Goal: Task Accomplishment & Management: Complete application form

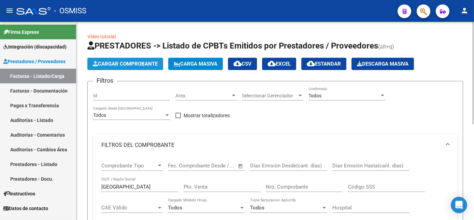
click at [109, 63] on span "Cargar Comprobante" at bounding box center [125, 64] width 65 height 6
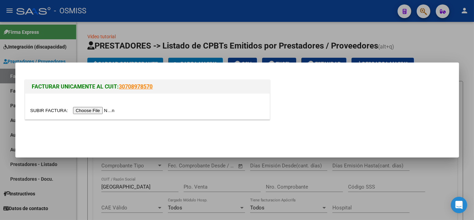
click at [113, 182] on div at bounding box center [237, 110] width 474 height 220
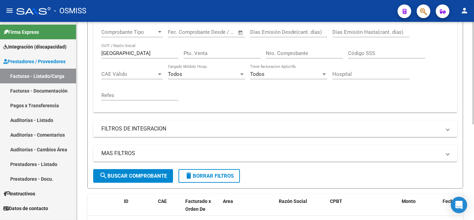
scroll to position [138, 0]
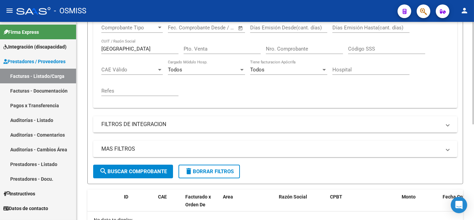
click at [474, 151] on html "menu - OSMISS person Firma Express Integración (discapacidad) Legajos Prestador…" at bounding box center [237, 110] width 474 height 220
click at [214, 169] on span "delete Borrar Filtros" at bounding box center [209, 171] width 49 height 6
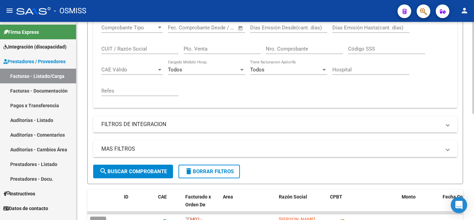
scroll to position [0, 0]
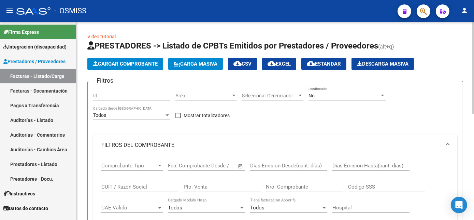
click at [130, 63] on span "Cargar Comprobante" at bounding box center [125, 64] width 65 height 6
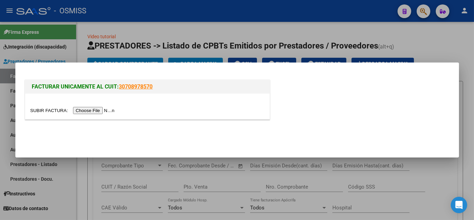
click at [101, 111] on input "file" at bounding box center [73, 110] width 86 height 7
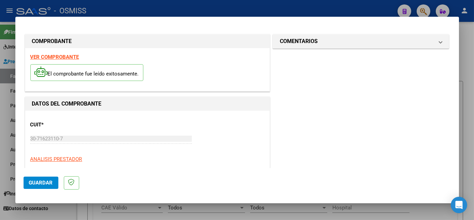
scroll to position [107, 0]
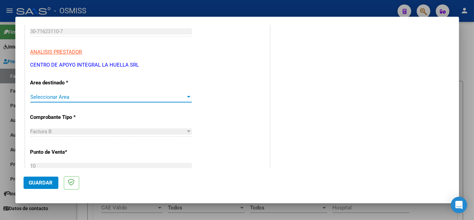
click at [178, 98] on span "Seleccionar Area" at bounding box center [107, 97] width 155 height 6
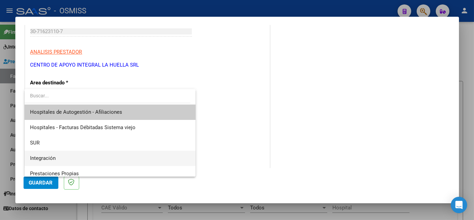
click at [73, 154] on span "Integración" at bounding box center [110, 158] width 160 height 15
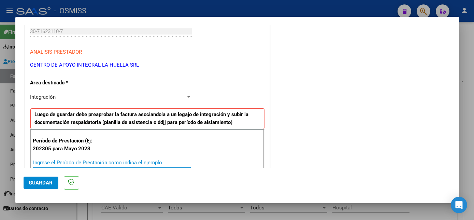
click at [96, 165] on input "Ingrese el Período de Prestación como indica el ejemplo" at bounding box center [112, 162] width 158 height 6
type input "202507"
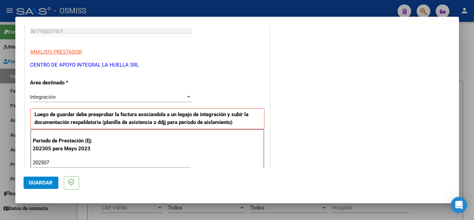
scroll to position [438, 0]
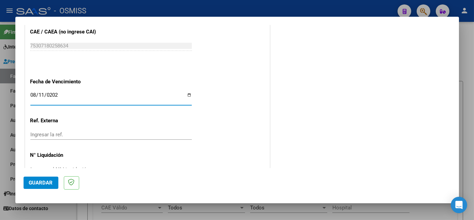
type input "[DATE]"
click at [34, 185] on span "Guardar" at bounding box center [41, 183] width 24 height 6
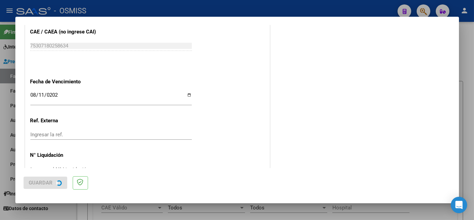
scroll to position [0, 0]
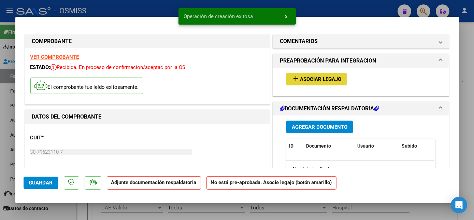
click at [300, 79] on span "Asociar Legajo" at bounding box center [320, 79] width 41 height 6
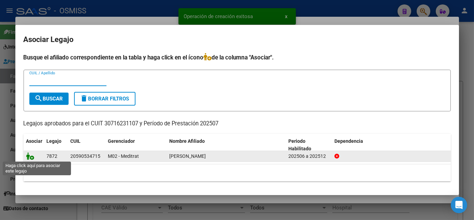
click at [33, 157] on icon at bounding box center [30, 156] width 8 height 8
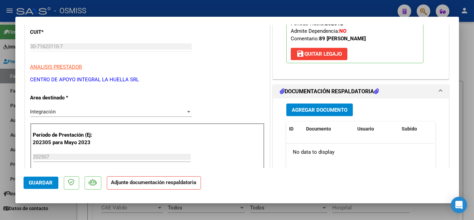
scroll to position [113, 0]
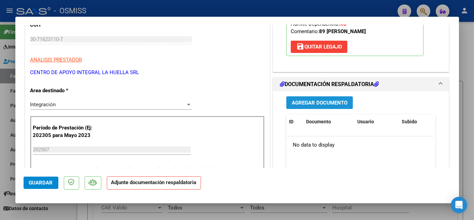
click at [306, 100] on span "Agregar Documento" at bounding box center [320, 103] width 56 height 6
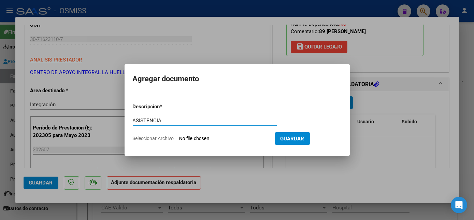
type input "ASISTENCIA"
click at [202, 141] on input "Seleccionar Archivo" at bounding box center [224, 139] width 90 height 6
type input "C:\fakepath\VERA ROMAN MARTIN PLANILLA DE ASISTENCIA S JULIO - Matias Suarez.pdf"
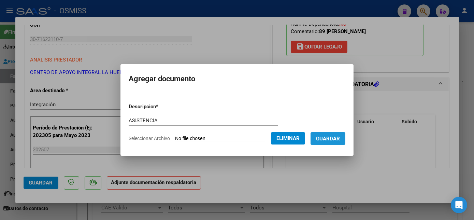
click at [327, 136] on span "Guardar" at bounding box center [328, 139] width 24 height 6
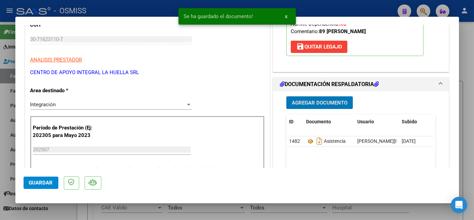
click at [31, 182] on span "Guardar" at bounding box center [41, 183] width 24 height 6
click at [67, 211] on div at bounding box center [237, 110] width 474 height 220
type input "$ 0,00"
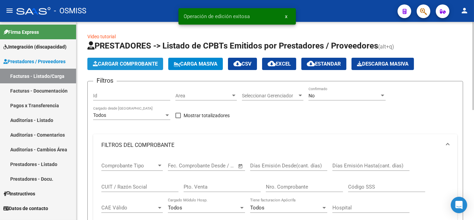
click at [139, 63] on span "Cargar Comprobante" at bounding box center [125, 64] width 65 height 6
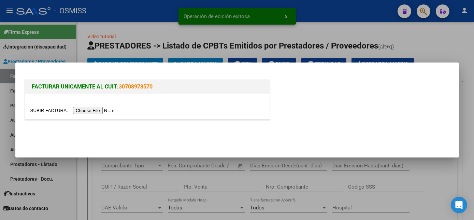
click at [93, 112] on input "file" at bounding box center [73, 110] width 86 height 7
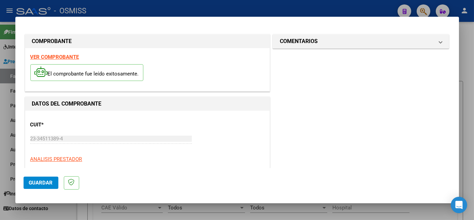
scroll to position [107, 0]
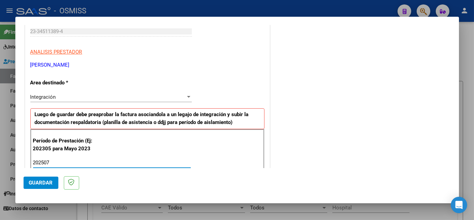
type input "202507"
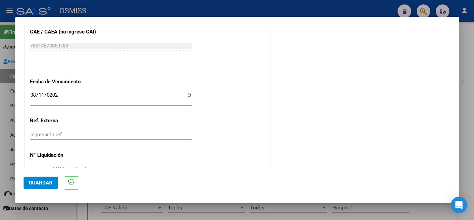
type input "2025-08-11"
click at [43, 182] on span "Guardar" at bounding box center [41, 183] width 24 height 6
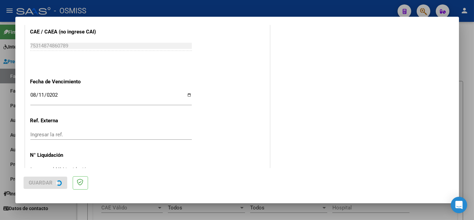
scroll to position [0, 0]
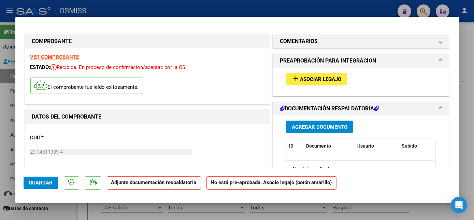
click at [301, 79] on span "Asociar Legajo" at bounding box center [320, 79] width 41 height 6
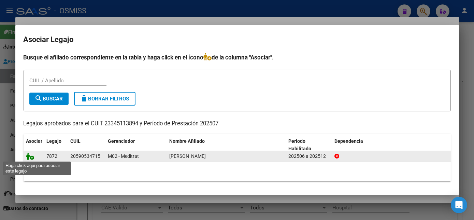
click at [31, 156] on icon at bounding box center [30, 156] width 8 height 8
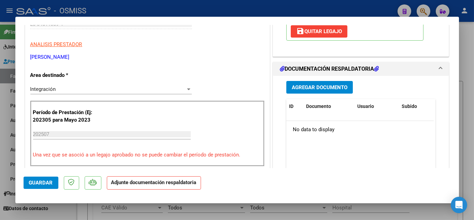
scroll to position [127, 0]
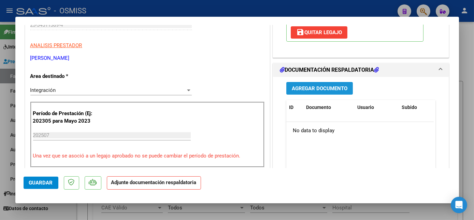
click at [345, 84] on button "Agregar Documento" at bounding box center [319, 88] width 67 height 13
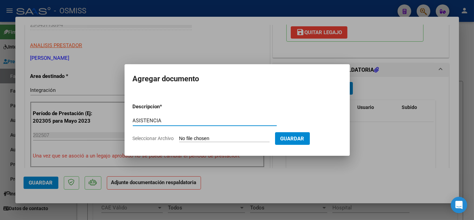
type input "ASISTENCIA"
click at [206, 139] on input "Seleccionar Archivo" at bounding box center [224, 139] width 90 height 6
type input "C:\fakepath\Román Vera - Planilla de asistencia julio 2025 - Magdalena Pinto (1…"
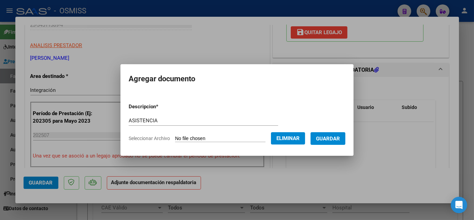
click at [334, 141] on span "Guardar" at bounding box center [328, 139] width 24 height 6
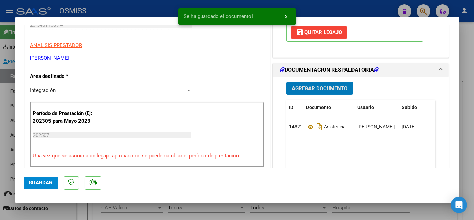
click at [43, 182] on span "Guardar" at bounding box center [41, 183] width 24 height 6
click at [67, 214] on div at bounding box center [237, 110] width 474 height 220
type input "$ 0,00"
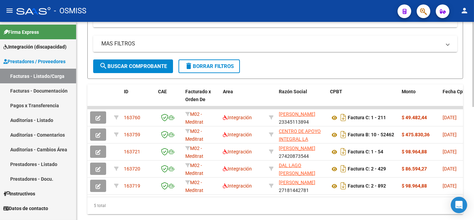
scroll to position [243, 0]
click at [474, 189] on html "menu - OSMISS person Firma Express Integración (discapacidad) Legajos Prestador…" at bounding box center [237, 110] width 474 height 220
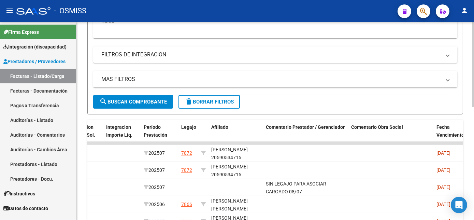
scroll to position [264, 0]
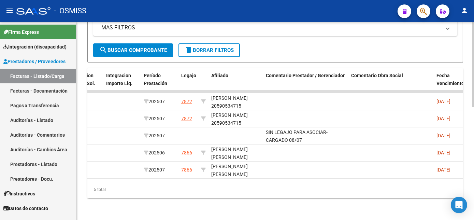
click at [474, 184] on html "menu - OSMISS person Firma Express Integración (discapacidad) Legajos Prestador…" at bounding box center [237, 110] width 474 height 220
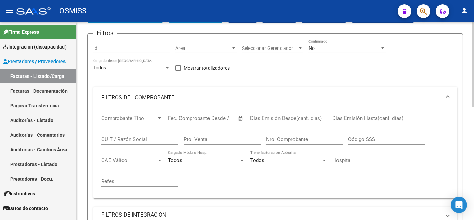
scroll to position [27, 0]
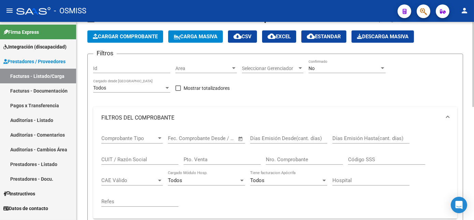
click at [467, 66] on div "Video tutorial PRESTADORES -> Listado de CPBTs Emitidos por Prestadores / Prove…" at bounding box center [275, 223] width 399 height 457
click at [338, 70] on div "No" at bounding box center [344, 69] width 71 height 6
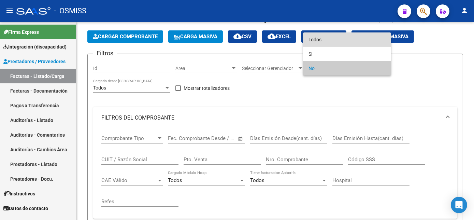
click at [314, 42] on span "Todos" at bounding box center [347, 39] width 77 height 14
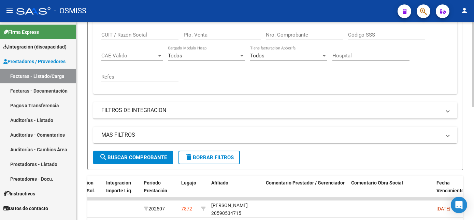
scroll to position [175, 0]
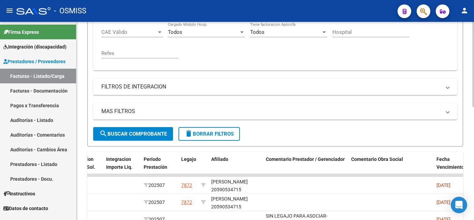
click at [473, 156] on div at bounding box center [473, 140] width 2 height 85
click at [109, 129] on button "search Buscar Comprobante" at bounding box center [133, 134] width 80 height 14
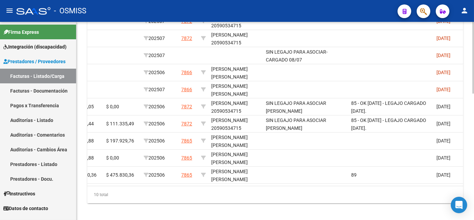
scroll to position [340, 0]
click at [474, 170] on html "menu - OSMISS person Firma Express Integración (discapacidad) Legajos Prestador…" at bounding box center [237, 110] width 474 height 220
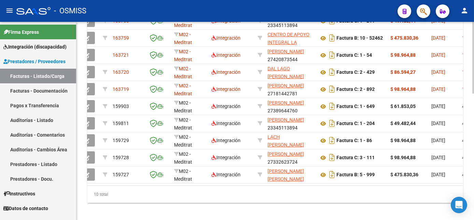
scroll to position [0, 0]
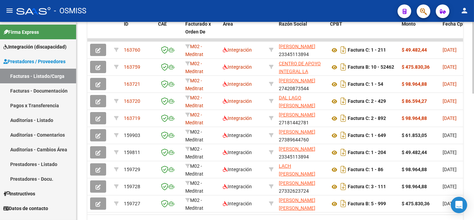
click at [474, 152] on html "menu - OSMISS person Firma Express Integración (discapacidad) Legajos Prestador…" at bounding box center [237, 110] width 474 height 220
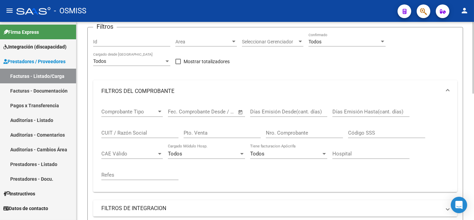
scroll to position [54, 0]
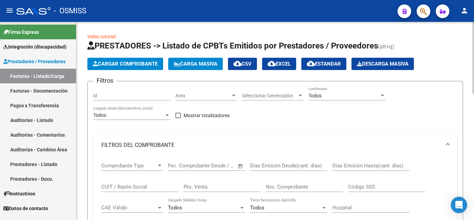
click at [472, 55] on div at bounding box center [473, 58] width 2 height 72
click at [153, 59] on button "Cargar Comprobante" at bounding box center [125, 64] width 76 height 12
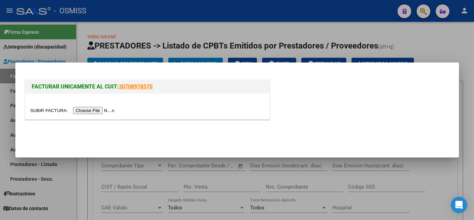
click at [93, 108] on input "file" at bounding box center [73, 110] width 86 height 7
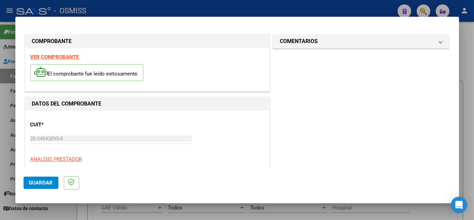
scroll to position [107, 0]
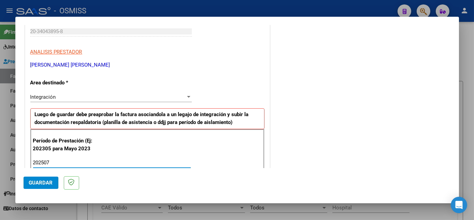
type input "202507"
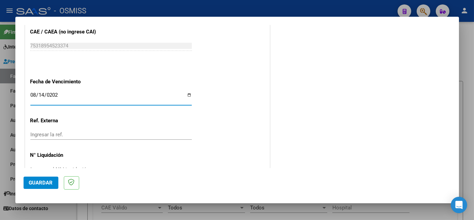
type input "2025-08-14"
click at [39, 180] on span "Guardar" at bounding box center [41, 183] width 24 height 6
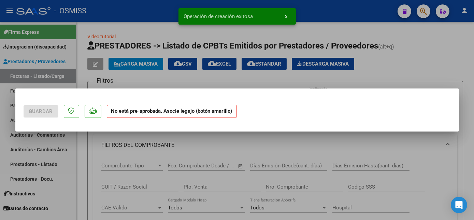
scroll to position [0, 0]
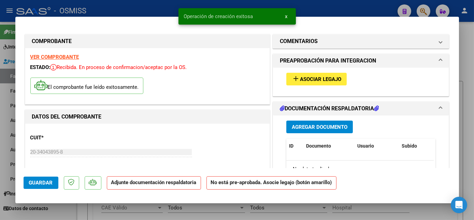
click at [328, 83] on button "add Asociar Legajo" at bounding box center [316, 79] width 60 height 13
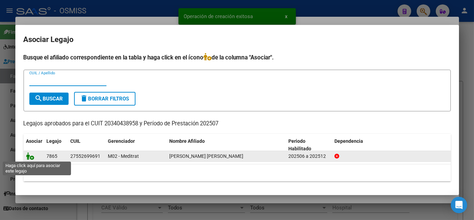
click at [29, 158] on icon at bounding box center [30, 156] width 8 height 8
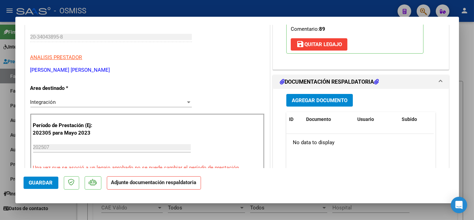
scroll to position [122, 0]
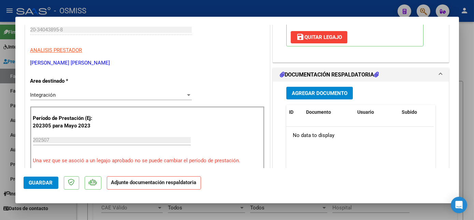
click at [314, 94] on span "Agregar Documento" at bounding box center [320, 93] width 56 height 6
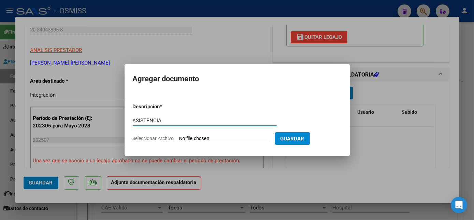
type input "ASISTENCIA"
click at [218, 139] on input "Seleccionar Archivo" at bounding box center [224, 139] width 90 height 6
type input "C:\fakepath\LOPEZ NAOMI ASISTENCIA JULIO 2025 - Coordinación General Devenires.…"
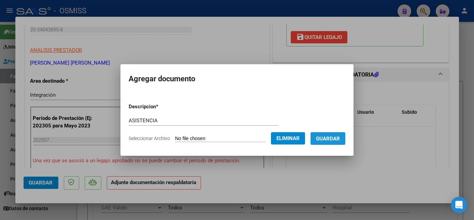
click at [331, 138] on span "Guardar" at bounding box center [328, 139] width 24 height 6
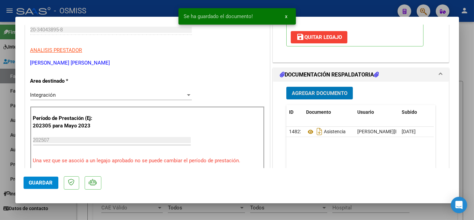
click at [35, 185] on span "Guardar" at bounding box center [41, 183] width 24 height 6
click at [75, 206] on div at bounding box center [237, 110] width 474 height 220
type input "$ 0,00"
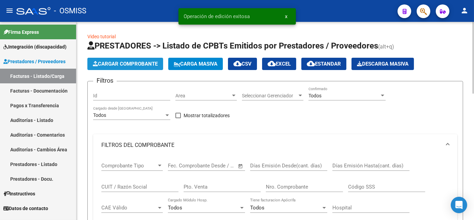
click at [142, 68] on button "Cargar Comprobante" at bounding box center [125, 64] width 76 height 12
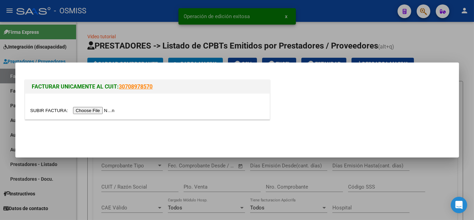
click at [93, 111] on input "file" at bounding box center [73, 110] width 86 height 7
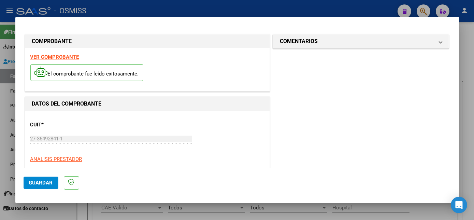
scroll to position [107, 0]
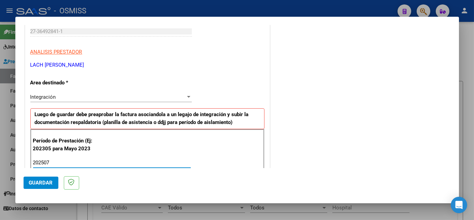
type input "202507"
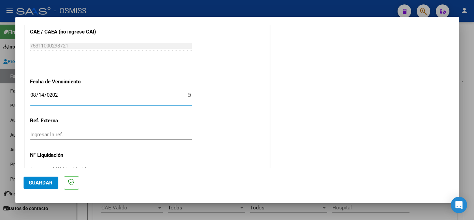
type input "2025-08-14"
click at [35, 181] on span "Guardar" at bounding box center [41, 183] width 24 height 6
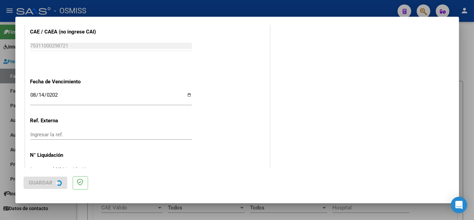
scroll to position [0, 0]
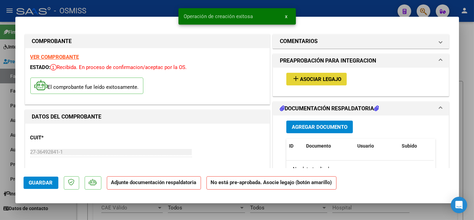
click at [325, 74] on button "add Asociar Legajo" at bounding box center [316, 79] width 60 height 13
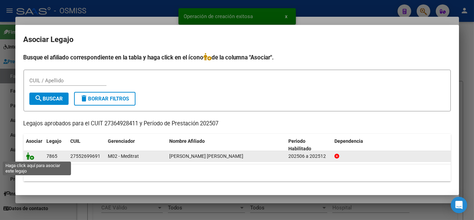
click at [30, 157] on icon at bounding box center [30, 156] width 8 height 8
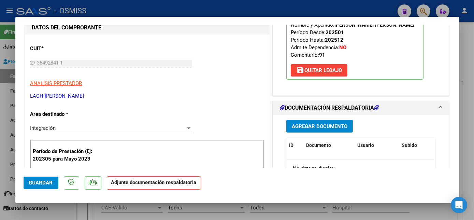
scroll to position [87, 0]
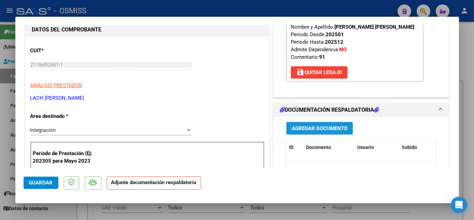
click at [338, 123] on button "Agregar Documento" at bounding box center [319, 128] width 67 height 13
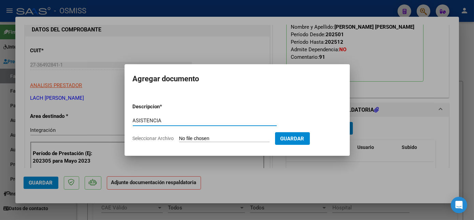
type input "ASISTENCIA"
click at [225, 140] on input "Seleccionar Archivo" at bounding box center [224, 139] width 90 height 6
type input "C:\fakepath\Lopez Naomi asistencia Julio - Noelia Lach.pdf"
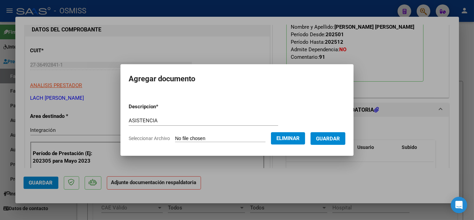
click at [333, 138] on span "Guardar" at bounding box center [328, 139] width 24 height 6
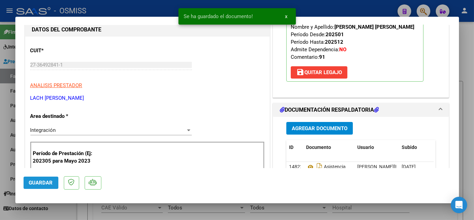
click at [53, 181] on button "Guardar" at bounding box center [41, 182] width 35 height 12
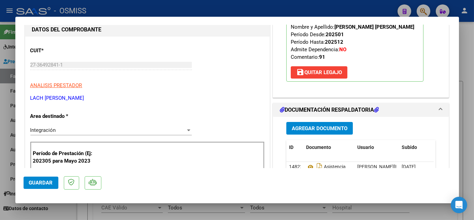
click at [81, 209] on div at bounding box center [237, 110] width 474 height 220
type input "$ 0,00"
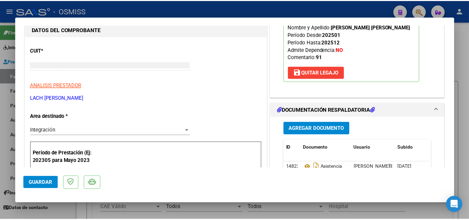
scroll to position [66, 0]
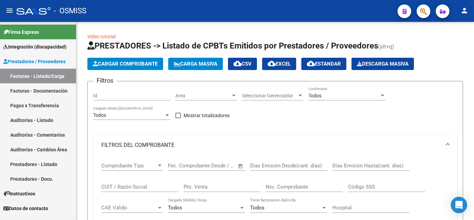
click at [464, 14] on mat-icon "person" at bounding box center [465, 10] width 8 height 8
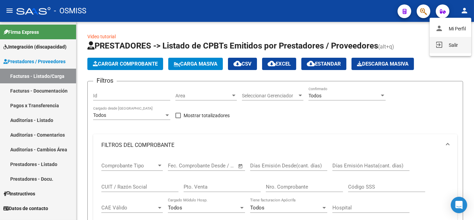
click at [450, 45] on button "exit_to_app Salir" at bounding box center [451, 45] width 42 height 16
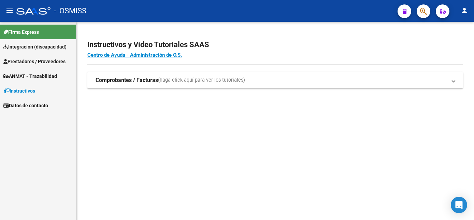
click at [46, 49] on span "Integración (discapacidad)" at bounding box center [34, 47] width 63 height 8
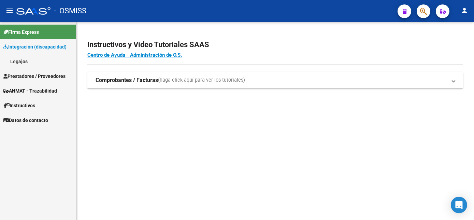
click at [34, 75] on span "Prestadores / Proveedores" at bounding box center [34, 76] width 62 height 8
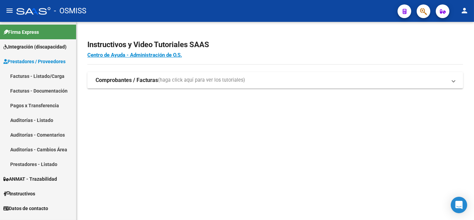
click at [41, 72] on link "Facturas - Listado/Carga" at bounding box center [38, 76] width 76 height 15
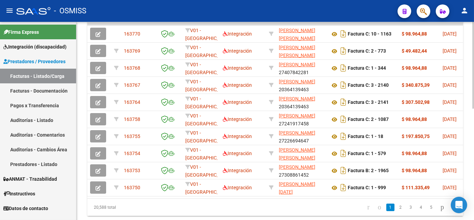
scroll to position [229, 0]
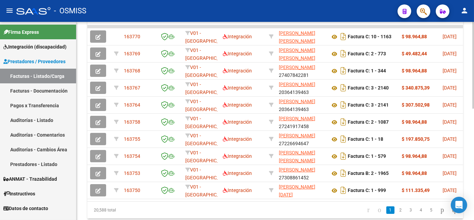
click at [473, 157] on div at bounding box center [473, 167] width 2 height 87
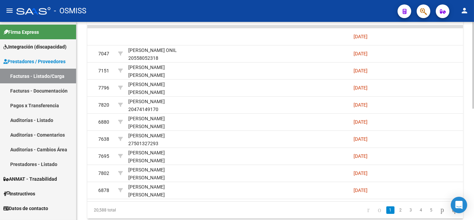
scroll to position [0, 997]
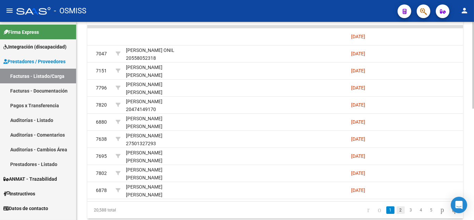
click at [397, 214] on link "2" at bounding box center [401, 210] width 8 height 8
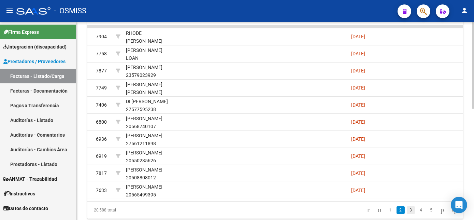
click at [407, 214] on link "3" at bounding box center [411, 210] width 8 height 8
click at [417, 214] on link "4" at bounding box center [421, 210] width 8 height 8
click at [417, 213] on link "5" at bounding box center [421, 210] width 8 height 8
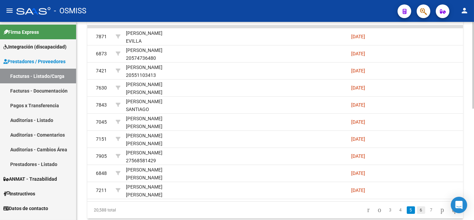
click at [417, 214] on link "6" at bounding box center [421, 210] width 8 height 8
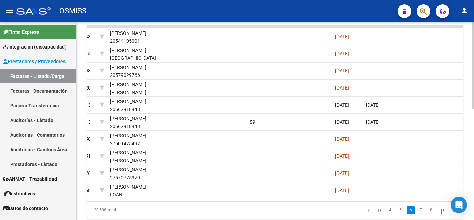
scroll to position [0, 998]
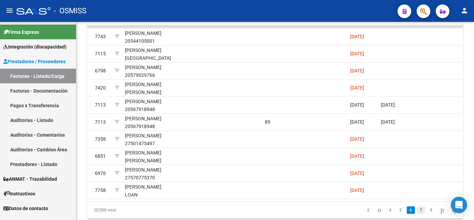
click at [417, 214] on link "7" at bounding box center [421, 210] width 8 height 8
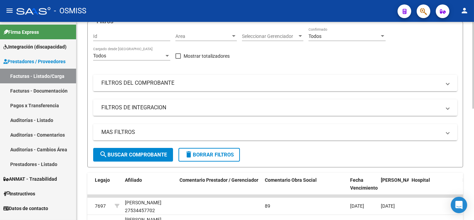
scroll to position [0, 0]
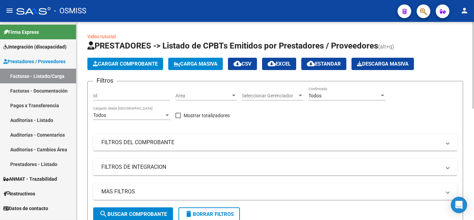
click at [358, 90] on div "Todos Confirmado" at bounding box center [347, 94] width 77 height 14
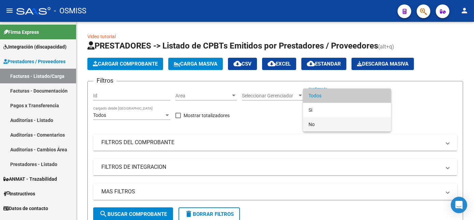
click at [314, 124] on span "No" at bounding box center [347, 124] width 77 height 14
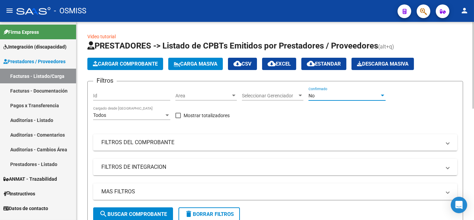
click at [159, 210] on button "search Buscar Comprobante" at bounding box center [133, 214] width 80 height 14
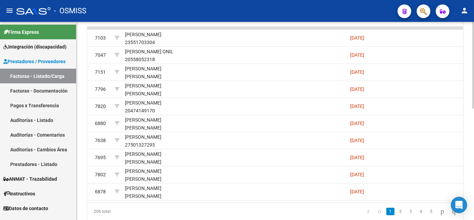
scroll to position [228, 0]
click at [474, 175] on html "menu - OSMISS person Firma Express Integración (discapacidad) Legajos Prestador…" at bounding box center [237, 110] width 474 height 220
click at [397, 214] on link "2" at bounding box center [401, 211] width 8 height 8
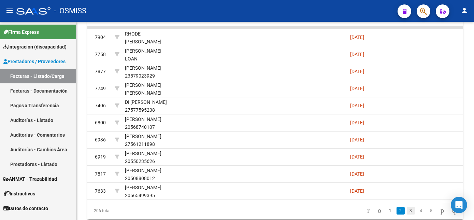
click at [407, 214] on link "3" at bounding box center [411, 211] width 8 height 8
click at [417, 214] on link "4" at bounding box center [421, 211] width 8 height 8
click at [417, 214] on link "5" at bounding box center [421, 211] width 8 height 8
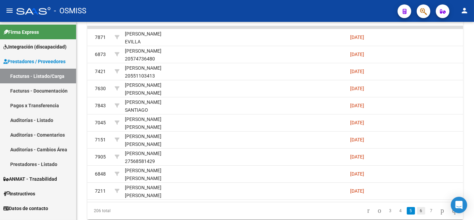
click at [417, 214] on link "6" at bounding box center [421, 211] width 8 height 8
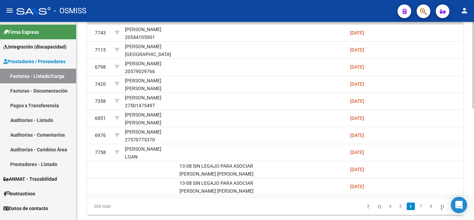
click at [473, 186] on div at bounding box center [473, 169] width 2 height 87
click at [417, 209] on link "7" at bounding box center [421, 206] width 8 height 8
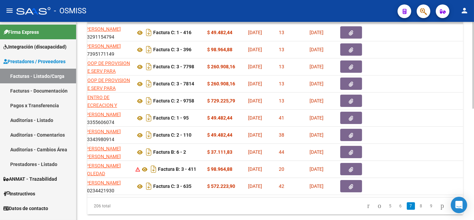
scroll to position [0, 0]
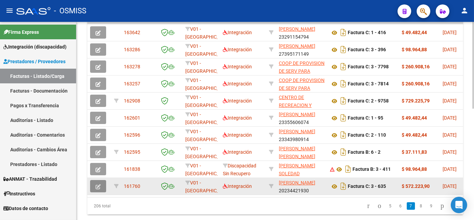
click at [100, 184] on icon "button" at bounding box center [98, 186] width 5 height 5
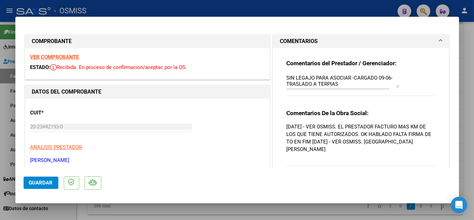
click at [56, 55] on strong "VER COMPROBANTE" at bounding box center [54, 57] width 49 height 6
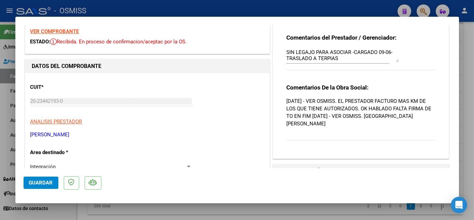
scroll to position [99, 0]
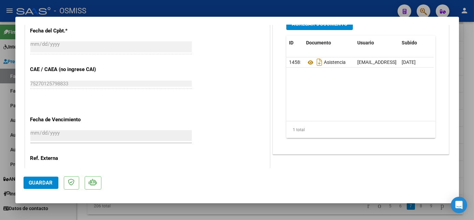
click at [324, 210] on div at bounding box center [237, 110] width 474 height 220
type input "$ 0,00"
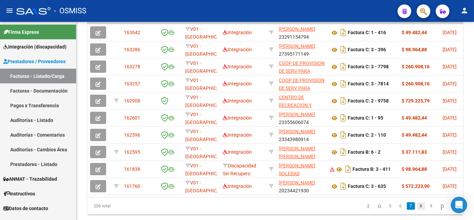
click at [417, 210] on link "8" at bounding box center [421, 206] width 8 height 8
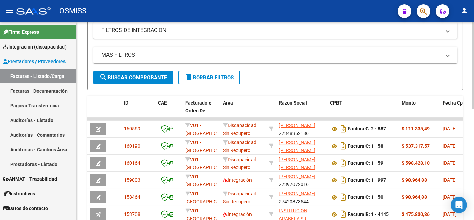
scroll to position [254, 0]
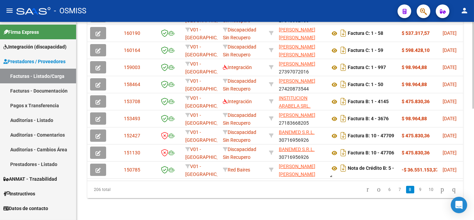
click at [474, 167] on html "menu - OSMISS person Firma Express Integración (discapacidad) Legajos Prestador…" at bounding box center [237, 110] width 474 height 220
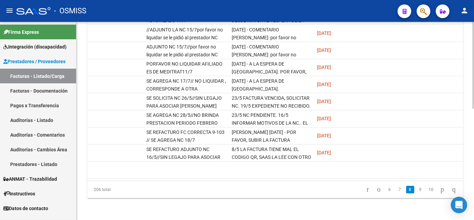
click at [474, 163] on html "menu - OSMISS person Firma Express Integración (discapacidad) Legajos Prestador…" at bounding box center [237, 110] width 474 height 220
click at [396, 189] on link "7" at bounding box center [400, 190] width 8 height 8
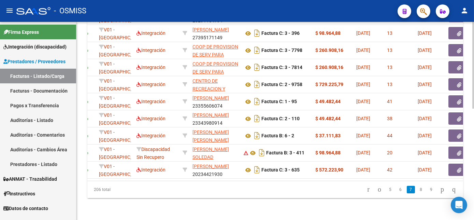
scroll to position [0, 0]
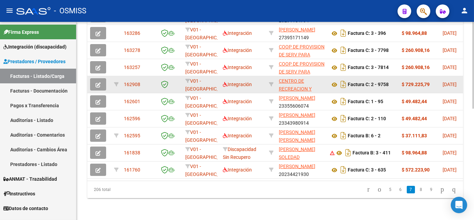
click at [102, 78] on button "button" at bounding box center [98, 84] width 16 height 12
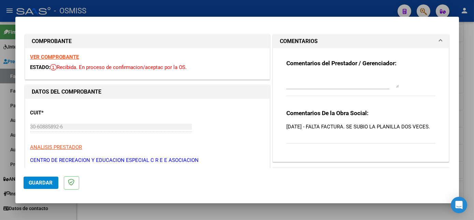
click at [71, 55] on strong "VER COMPROBANTE" at bounding box center [54, 57] width 49 height 6
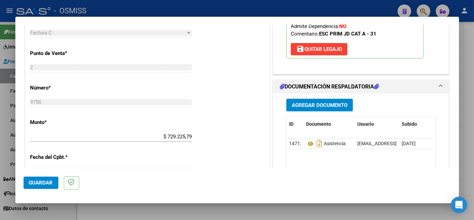
scroll to position [278, 0]
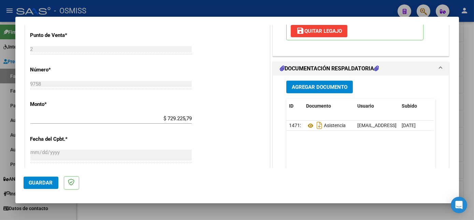
click at [334, 93] on button "Agregar Documento" at bounding box center [319, 87] width 67 height 13
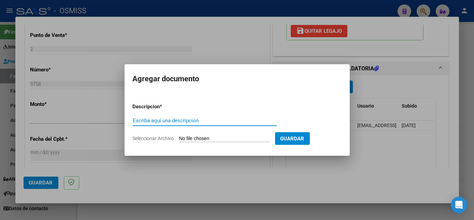
click at [230, 170] on div at bounding box center [237, 110] width 474 height 220
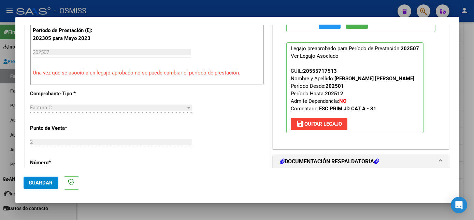
scroll to position [143, 0]
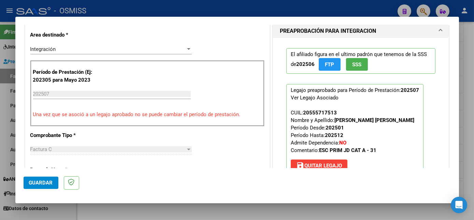
click at [183, 212] on div at bounding box center [237, 110] width 474 height 220
type input "$ 0,00"
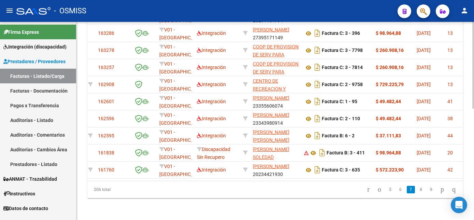
scroll to position [0, 0]
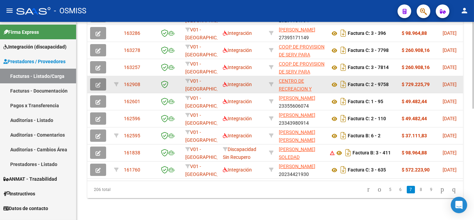
click at [96, 82] on icon "button" at bounding box center [98, 84] width 5 height 5
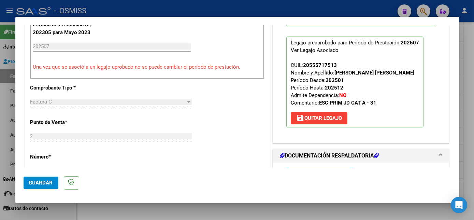
scroll to position [192, 0]
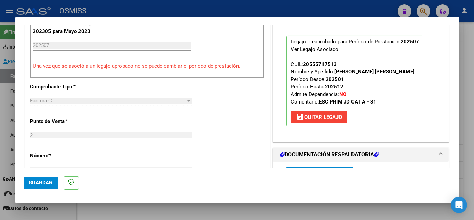
click at [425, 105] on div "El afiliado figura en el ultimo padrón que tenemos de la SSS de 202506 FTP SSS …" at bounding box center [361, 62] width 160 height 147
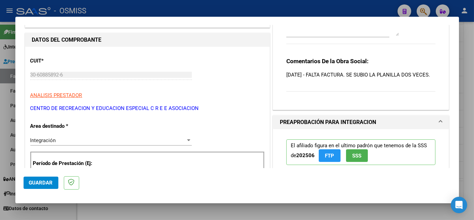
scroll to position [53, 0]
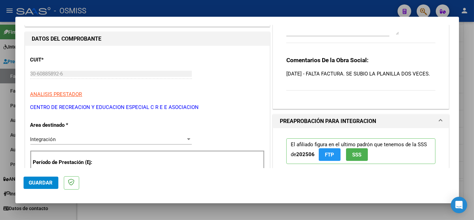
click at [79, 215] on div at bounding box center [237, 110] width 474 height 220
type input "$ 0,00"
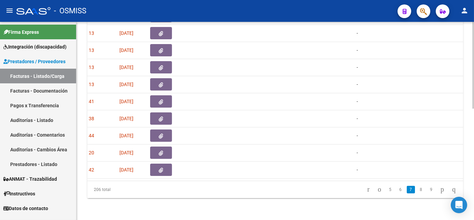
scroll to position [0, 0]
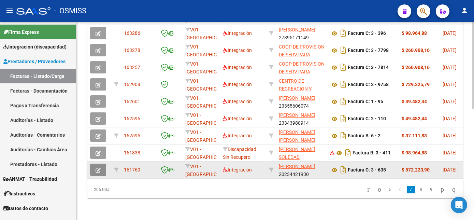
click at [98, 168] on icon "button" at bounding box center [98, 170] width 5 height 5
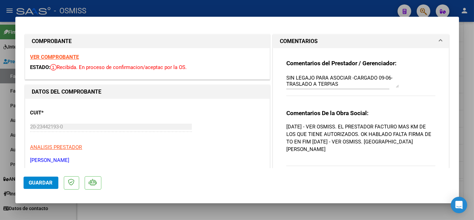
click at [377, 173] on mat-dialog-actions "Guardar" at bounding box center [237, 181] width 427 height 27
click at [226, 212] on div at bounding box center [237, 110] width 474 height 220
type input "$ 0,00"
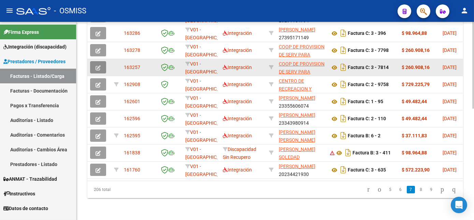
click at [98, 65] on icon "button" at bounding box center [98, 67] width 5 height 5
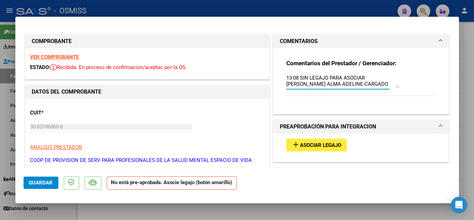
scroll to position [6, 0]
click at [107, 201] on mat-dialog-container "COMPROBANTE VER COMPROBANTE ESTADO: Recibida. En proceso de confirmacion/acepta…" at bounding box center [237, 110] width 444 height 186
click at [191, 217] on div at bounding box center [237, 110] width 474 height 220
type input "$ 0,00"
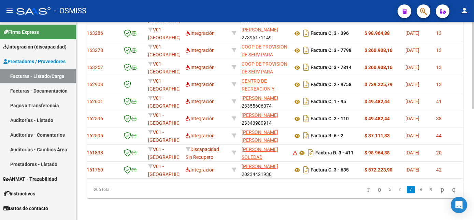
scroll to position [0, 0]
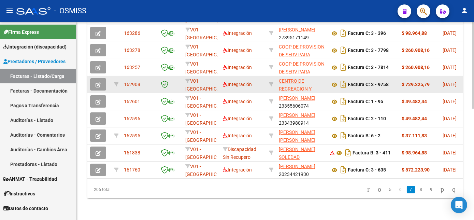
click at [98, 82] on icon "button" at bounding box center [98, 84] width 5 height 5
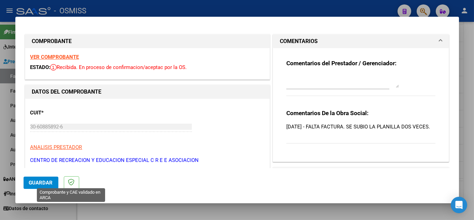
click at [70, 183] on icon at bounding box center [71, 182] width 6 height 7
click at [244, 214] on div at bounding box center [237, 110] width 474 height 220
type input "$ 0,00"
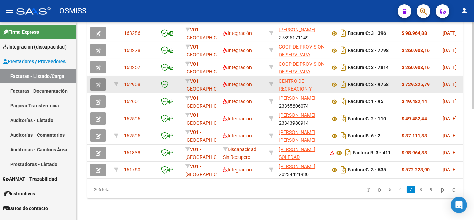
click at [99, 82] on icon "button" at bounding box center [98, 84] width 5 height 5
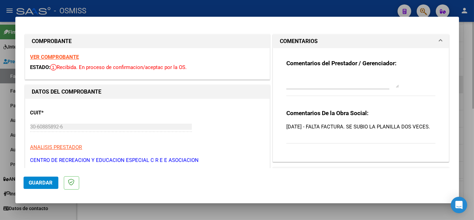
click at [99, 78] on div "VER COMPROBANTE ESTADO: Recibida. En proceso de confirmacion/aceptac por la OS." at bounding box center [147, 63] width 244 height 31
click at [83, 207] on div at bounding box center [237, 110] width 474 height 220
type input "$ 0,00"
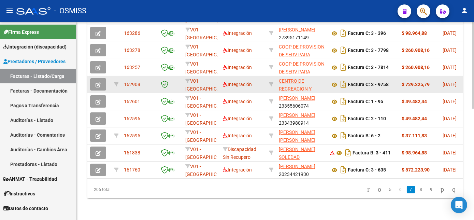
click at [100, 82] on icon "button" at bounding box center [98, 84] width 5 height 5
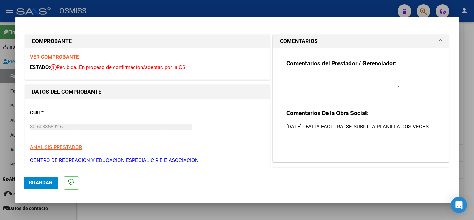
click at [109, 215] on div at bounding box center [237, 110] width 474 height 220
type input "$ 0,00"
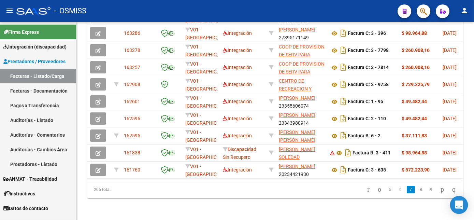
click at [462, 205] on icon "Open Intercom Messenger" at bounding box center [459, 204] width 8 height 9
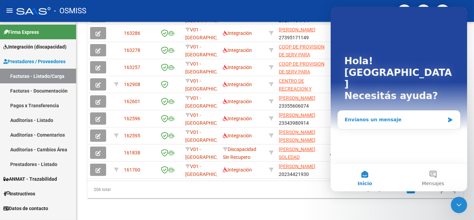
click at [450, 117] on icon "Intercom Messenger" at bounding box center [450, 119] width 6 height 5
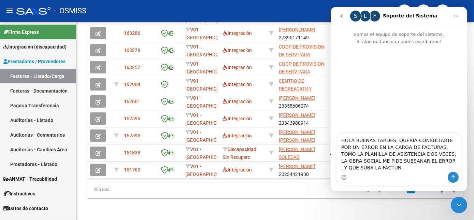
type textarea "HOLA BUENAS TARDES, QUERIA CONSULTARTE POR UN ERROR EN LA CARGA DE FACTURAS, TO…"
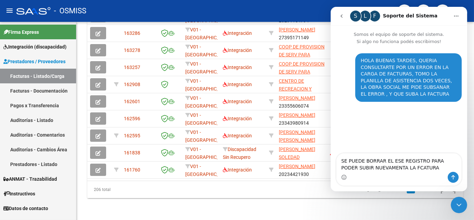
type textarea "SE PUEDE BORRAR EL ESE REGISTRO PARA PODER SUBIR NUEVAMENTA LA FCATURA?"
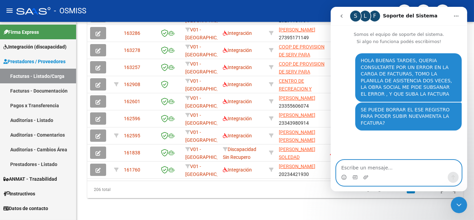
click at [380, 170] on textarea "Escribe un mensaje..." at bounding box center [398, 166] width 125 height 12
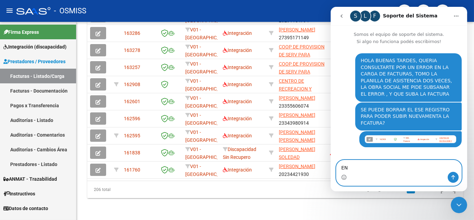
type textarea "E"
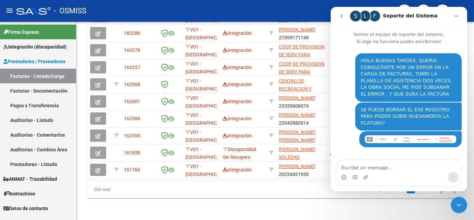
click at [456, 208] on icon "Cerrar Intercom Messenger" at bounding box center [459, 204] width 8 height 8
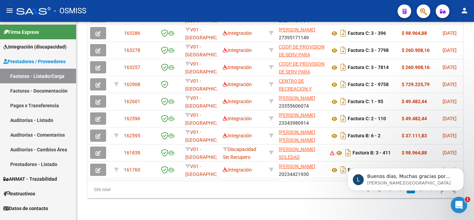
scroll to position [55, 0]
click at [406, 181] on p "Ludmila • Ahora" at bounding box center [411, 183] width 88 height 6
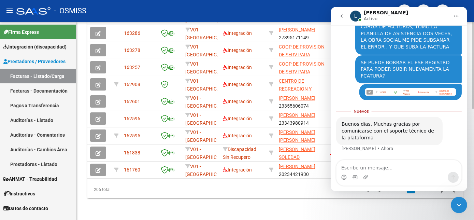
scroll to position [39, 0]
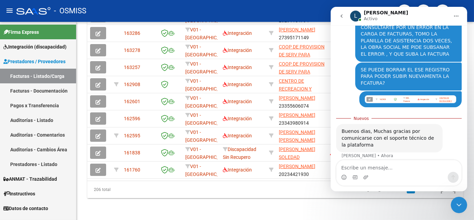
click at [383, 179] on div "Intercom Messenger" at bounding box center [398, 177] width 125 height 11
click at [388, 173] on div "Intercom Messenger" at bounding box center [398, 177] width 125 height 11
click at [375, 174] on div "Intercom Messenger" at bounding box center [398, 177] width 125 height 11
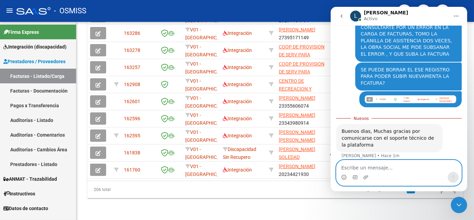
click at [371, 169] on textarea "Escribe un mensaje..." at bounding box center [398, 166] width 125 height 12
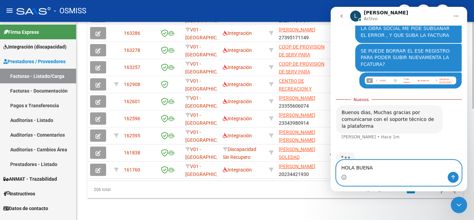
scroll to position [66, 0]
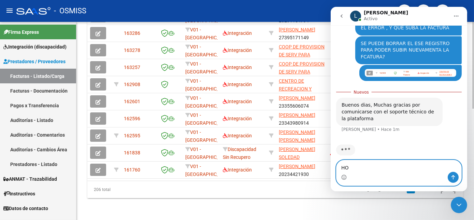
type textarea "H"
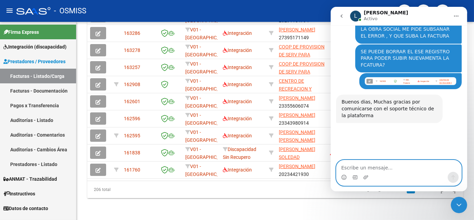
scroll to position [59, 0]
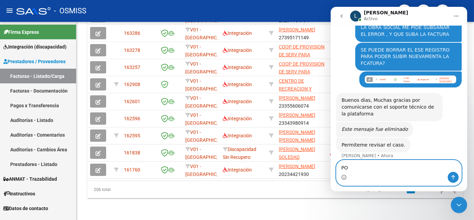
type textarea "P"
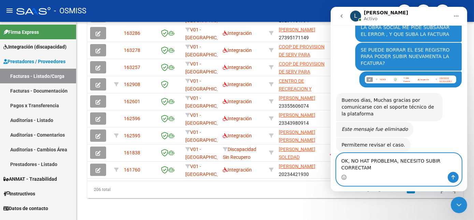
scroll to position [66, 0]
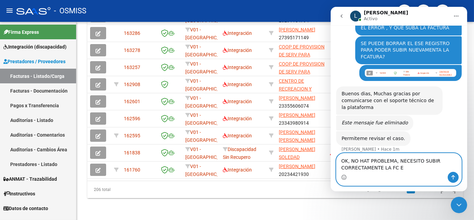
type textarea "OK, NO HAT PROBLEMA, NECESITO SUBIR CORRECTAMENTE LA FC"
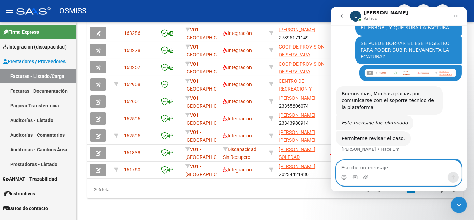
scroll to position [86, 0]
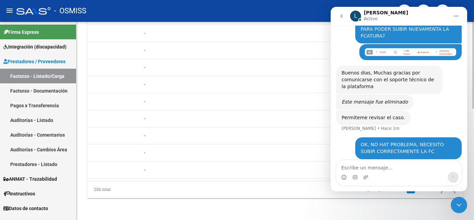
scroll to position [0, 0]
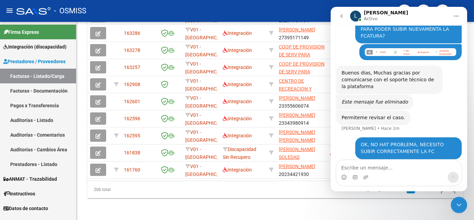
click at [459, 204] on icon "Cerrar Intercom Messenger" at bounding box center [459, 204] width 8 height 8
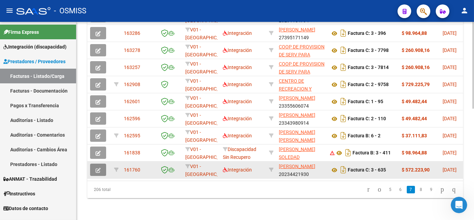
click at [100, 168] on icon "button" at bounding box center [98, 170] width 5 height 5
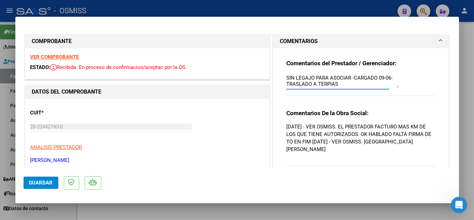
click at [338, 85] on textarea "SIN LEGAJO PARA ASOCIAR -CARGADO 09-06- TRASLADO A TERPIAS" at bounding box center [342, 81] width 113 height 14
click at [314, 98] on div "Comentarios del Prestador / Gerenciador: SIN LEGAJO PARA ASOCIAR -CARGADO 09-06…" at bounding box center [361, 81] width 150 height 44
click at [367, 83] on textarea "SIN LEGAJO PARA ASOCIAR -CARGADO 09-06- TRASLADO A TERPIAS-EL PRESTADOR TIENE A…" at bounding box center [342, 81] width 113 height 14
click at [389, 83] on textarea "SIN LEGAJO PARA ASOCIAR -CARGADO 09-06- TRASLADO A TERPIAS-EL PRESTADOR TIENE A…" at bounding box center [342, 81] width 113 height 14
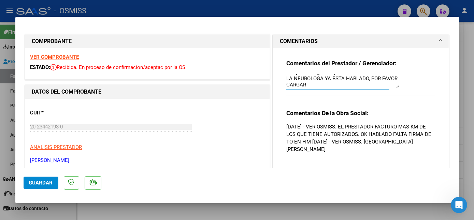
scroll to position [36, 0]
type textarea "SIN LEGAJO PARA ASOCIAR -CARGADO 09-06- TRASLADO A TERPIAS-EL PRESTADOR TIENE A…"
click at [49, 180] on span "Guardar" at bounding box center [41, 183] width 24 height 6
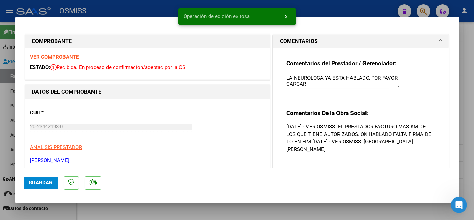
click at [131, 210] on div at bounding box center [237, 110] width 474 height 220
type input "$ 0,00"
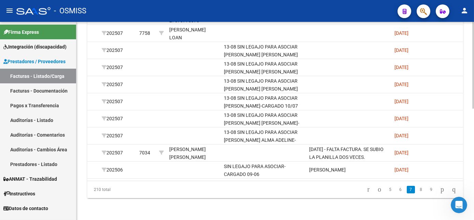
scroll to position [113, 0]
drag, startPoint x: 240, startPoint y: 211, endPoint x: 255, endPoint y: 205, distance: 16.0
click at [456, 206] on icon "Abrir Intercom Messenger" at bounding box center [458, 204] width 11 height 11
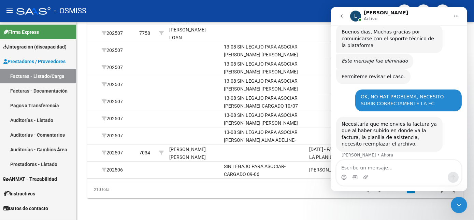
scroll to position [153, 0]
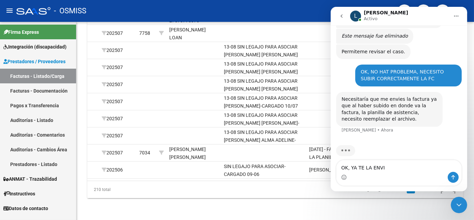
type textarea "OK, YA TE LA ENVIO"
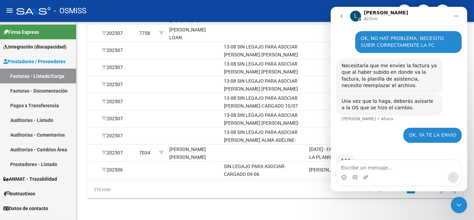
scroll to position [196, 0]
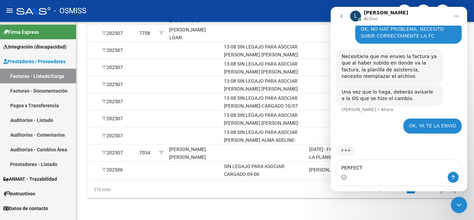
type textarea "PERFECTO"
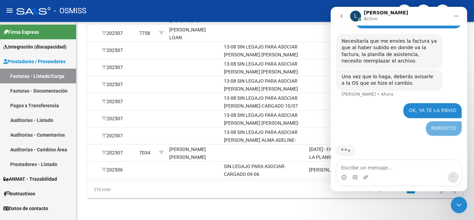
scroll to position [211, 0]
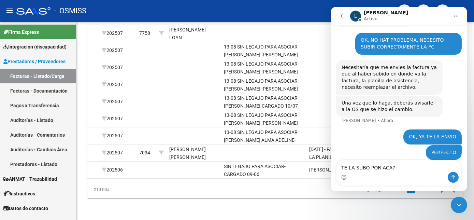
type textarea "TE LA SUBO POR ACA??"
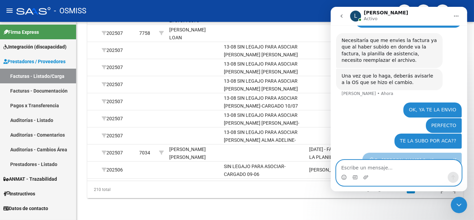
scroll to position [217, 0]
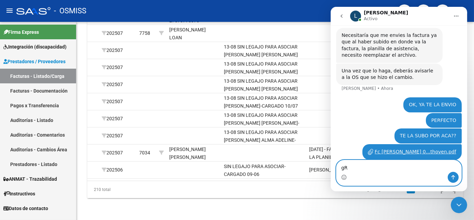
type textarea "g"
type textarea "GRACIAS!"
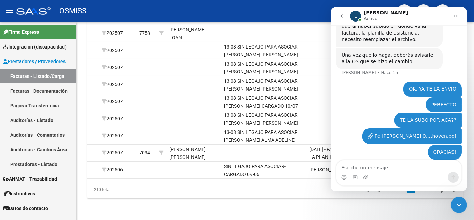
click at [406, 132] on div "Fc [PERSON_NAME] 0...thoven.pdf" at bounding box center [415, 135] width 82 height 7
click at [221, 191] on datatable-pager "5 6 7 8 9" at bounding box center [312, 190] width 295 height 12
click at [457, 205] on icon "Cerrar Intercom Messenger" at bounding box center [459, 204] width 8 height 8
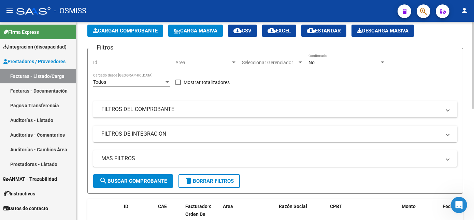
scroll to position [21, 0]
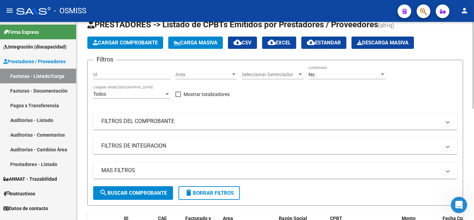
click at [467, 44] on div "Video tutorial PRESTADORES -> Listado de CPBTs Emitidos por Prestadores / Prove…" at bounding box center [275, 224] width 399 height 447
click at [369, 70] on div "No Confirmado" at bounding box center [347, 73] width 77 height 14
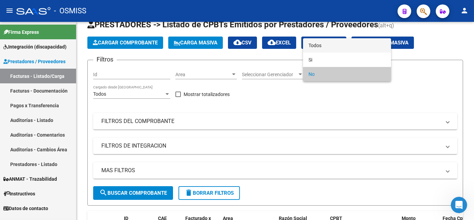
click at [312, 46] on span "Todos" at bounding box center [347, 45] width 77 height 14
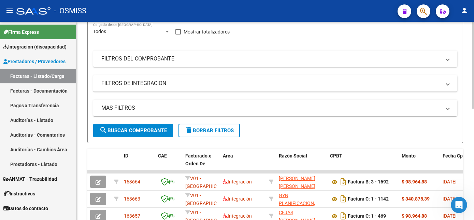
scroll to position [0, 0]
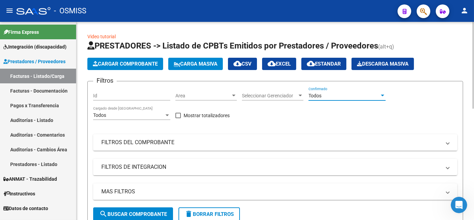
click at [158, 61] on span "Cargar Comprobante" at bounding box center [125, 64] width 65 height 6
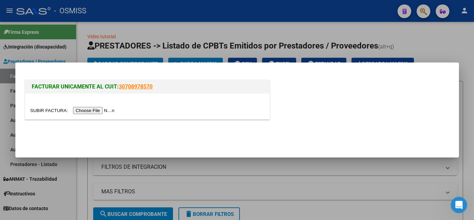
click at [88, 113] on input "file" at bounding box center [73, 110] width 86 height 7
click at [96, 110] on input "file" at bounding box center [73, 110] width 86 height 7
click at [89, 111] on input "file" at bounding box center [73, 110] width 86 height 7
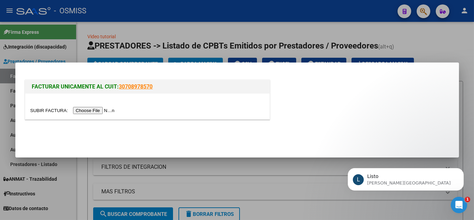
scroll to position [268, 0]
click at [85, 108] on input "file" at bounding box center [73, 110] width 86 height 7
click at [461, 206] on icon "Abrir Intercom Messenger" at bounding box center [458, 204] width 11 height 11
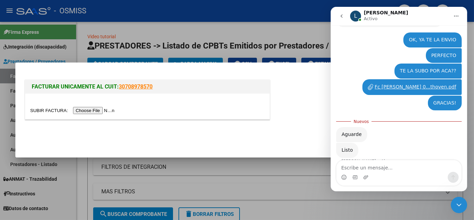
scroll to position [280, 0]
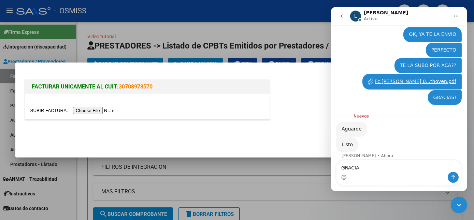
type textarea "GRACIAS"
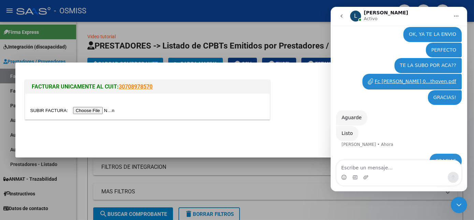
scroll to position [288, 0]
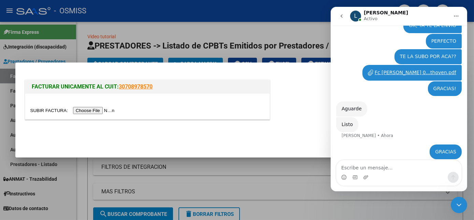
click at [332, 205] on div at bounding box center [237, 110] width 474 height 220
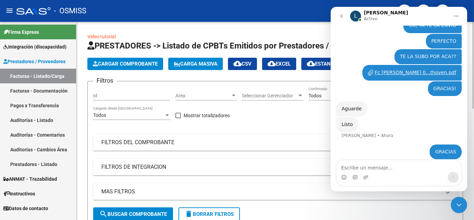
click at [259, 153] on div "Filtros Id Area Area Seleccionar Gerenciador Seleccionar Gerenciador Todos Conf…" at bounding box center [275, 147] width 364 height 121
click at [272, 121] on div "Filtros Id Area Area Seleccionar Gerenciador Seleccionar Gerenciador Todos Conf…" at bounding box center [275, 147] width 364 height 121
click at [463, 203] on div "Cerrar Intercom Messenger" at bounding box center [459, 204] width 16 height 16
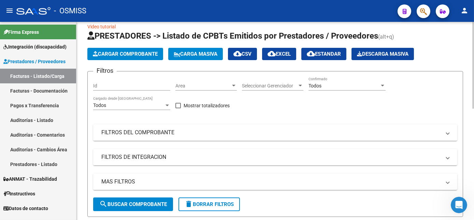
scroll to position [0, 0]
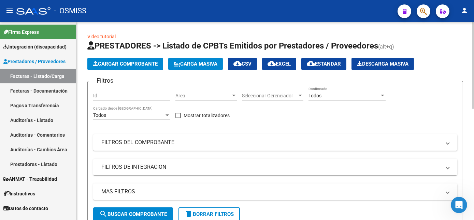
click at [474, 66] on html "menu - OSMISS person Firma Express Integración (discapacidad) Legajos Prestador…" at bounding box center [237, 110] width 474 height 220
click at [329, 93] on div "Todos" at bounding box center [344, 96] width 71 height 6
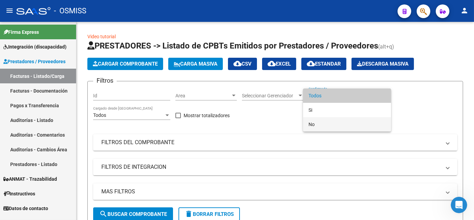
click at [326, 126] on span "No" at bounding box center [347, 124] width 77 height 14
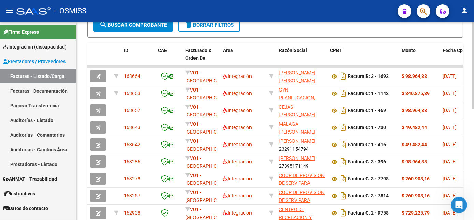
scroll to position [254, 0]
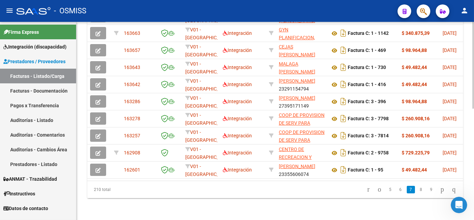
click at [474, 203] on html "menu - OSMISS person Firma Express Integración (discapacidad) Legajos Prestador…" at bounding box center [237, 110] width 474 height 220
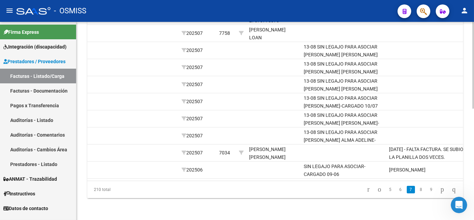
scroll to position [0, 956]
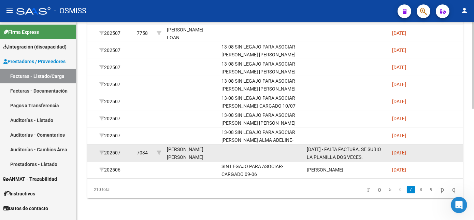
click at [165, 146] on datatable-body-cell "[PERSON_NAME] [PERSON_NAME] 20555717513" at bounding box center [191, 152] width 55 height 17
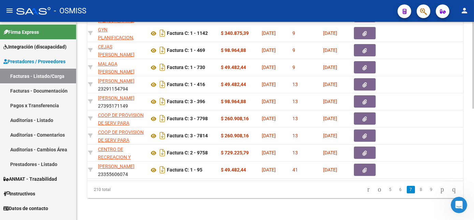
scroll to position [0, 0]
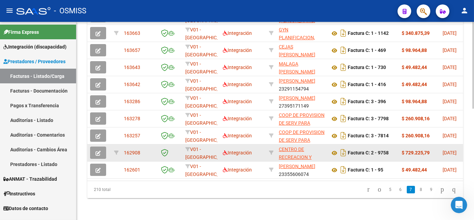
click at [96, 151] on icon "button" at bounding box center [98, 153] width 5 height 5
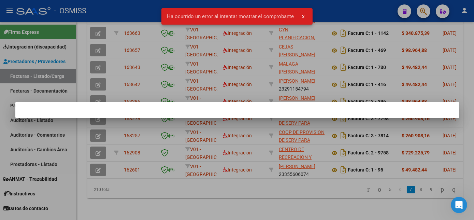
click at [302, 16] on span "x" at bounding box center [303, 16] width 2 height 6
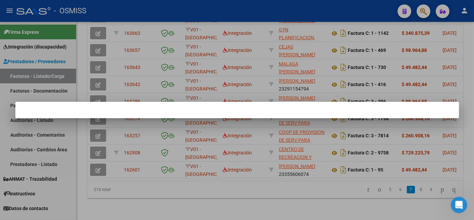
click at [124, 192] on div at bounding box center [237, 110] width 474 height 220
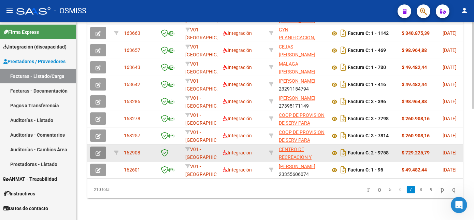
click at [98, 146] on button "button" at bounding box center [98, 152] width 16 height 12
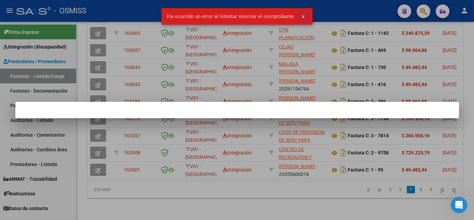
click at [300, 17] on button "x" at bounding box center [303, 16] width 13 height 12
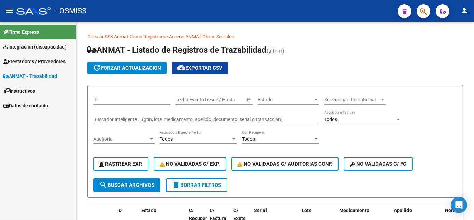
click at [48, 60] on span "Prestadores / Proveedores" at bounding box center [34, 62] width 62 height 8
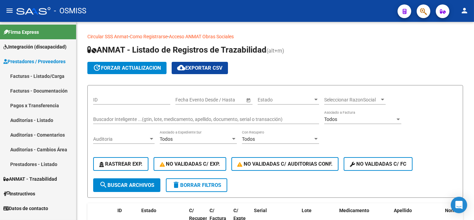
click at [44, 77] on link "Facturas - Listado/Carga" at bounding box center [38, 76] width 76 height 15
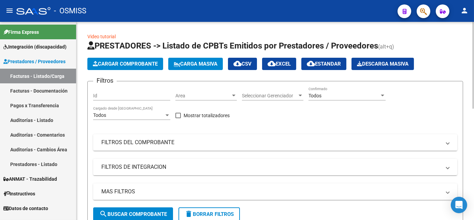
click at [338, 93] on div "Todos" at bounding box center [344, 96] width 71 height 6
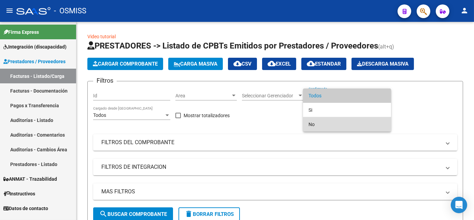
click at [313, 122] on span "No" at bounding box center [347, 124] width 77 height 14
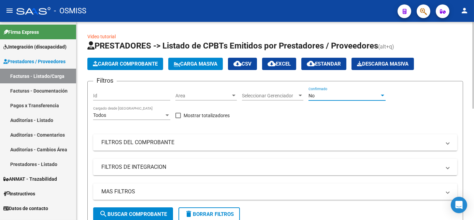
click at [142, 213] on span "search Buscar Comprobante" at bounding box center [133, 214] width 68 height 6
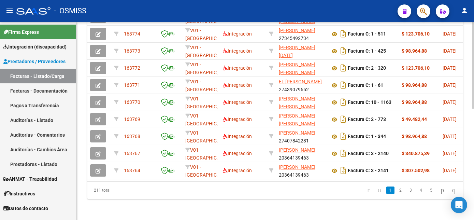
scroll to position [250, 0]
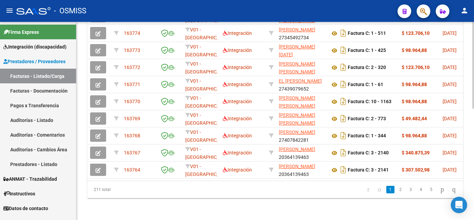
click at [474, 180] on html "menu - OSMISS person Firma Express Integración (discapacidad) Legajos Prestador…" at bounding box center [237, 110] width 474 height 220
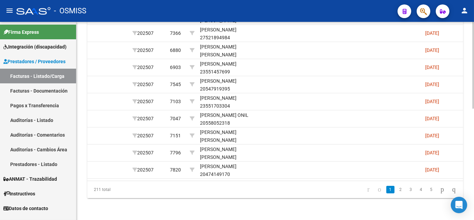
scroll to position [0, 939]
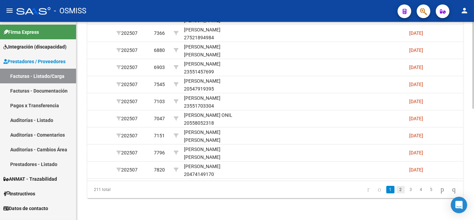
click at [397, 193] on link "2" at bounding box center [401, 190] width 8 height 8
click at [407, 193] on link "3" at bounding box center [411, 190] width 8 height 8
click at [417, 193] on link "4" at bounding box center [421, 190] width 8 height 8
click at [417, 193] on link "5" at bounding box center [421, 190] width 8 height 8
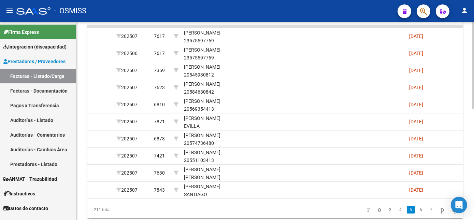
click at [473, 140] on div at bounding box center [473, 167] width 2 height 87
click at [417, 213] on link "6" at bounding box center [421, 209] width 8 height 8
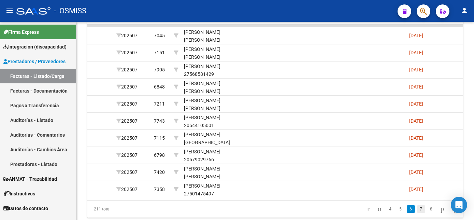
click at [417, 213] on link "7" at bounding box center [421, 209] width 8 height 8
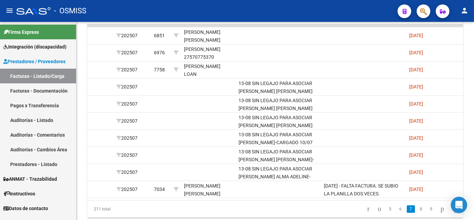
scroll to position [0, 0]
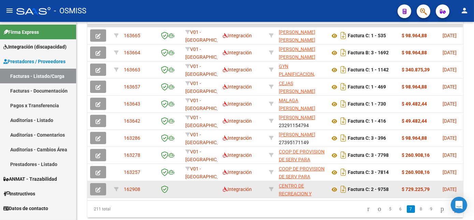
click at [97, 189] on icon "button" at bounding box center [98, 189] width 5 height 5
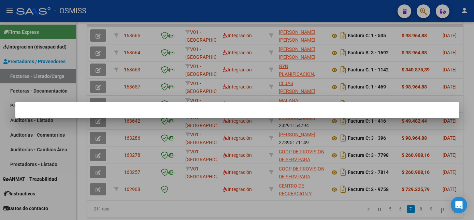
click at [132, 188] on div at bounding box center [237, 110] width 474 height 220
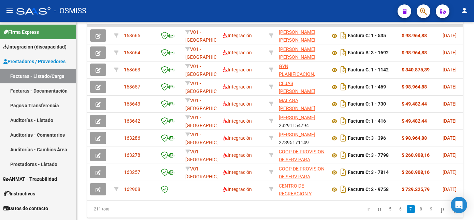
click at [132, 188] on span "162908" at bounding box center [132, 188] width 16 height 5
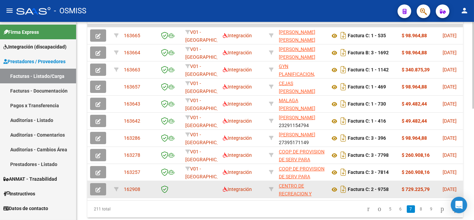
drag, startPoint x: 132, startPoint y: 188, endPoint x: 145, endPoint y: 195, distance: 14.4
click at [145, 195] on datatable-body-cell "162908" at bounding box center [138, 189] width 34 height 17
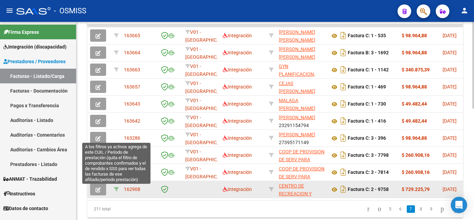
click at [116, 187] on icon at bounding box center [116, 189] width 5 height 5
type input "202507"
type input "20555717513"
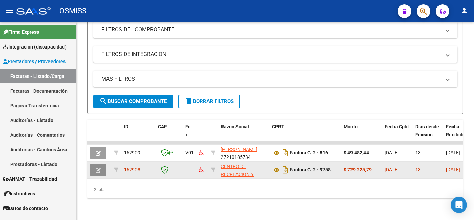
click at [97, 168] on icon "button" at bounding box center [98, 170] width 5 height 5
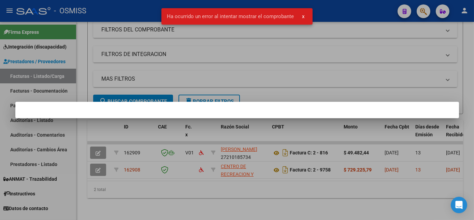
click at [268, 191] on div at bounding box center [237, 110] width 474 height 220
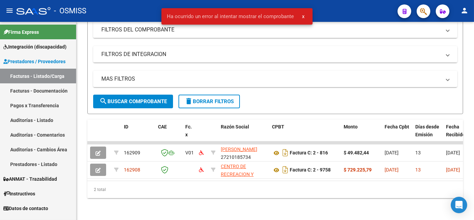
click at [466, 13] on mat-icon "person" at bounding box center [465, 10] width 8 height 8
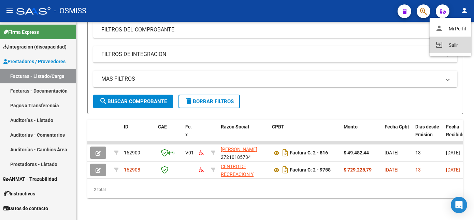
click at [442, 43] on button "exit_to_app Salir" at bounding box center [451, 45] width 42 height 16
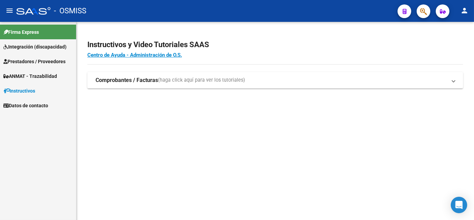
click at [45, 64] on span "Prestadores / Proveedores" at bounding box center [34, 62] width 62 height 8
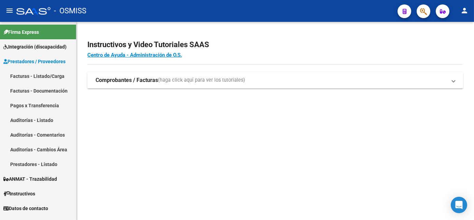
click at [39, 76] on link "Facturas - Listado/Carga" at bounding box center [38, 76] width 76 height 15
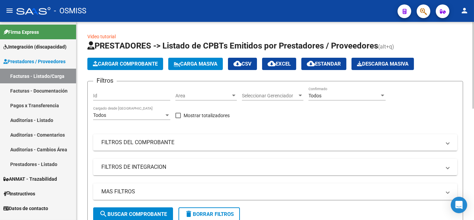
click at [318, 89] on div "Todos Confirmado" at bounding box center [347, 94] width 77 height 14
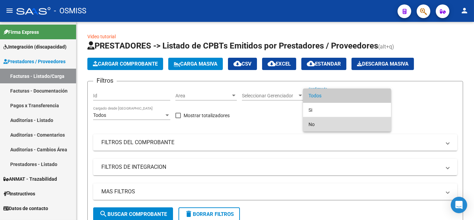
click at [312, 127] on span "No" at bounding box center [347, 124] width 77 height 14
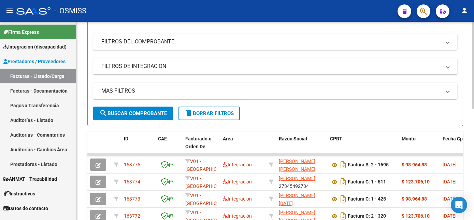
click at [469, 117] on html "menu - OSMISS person Firma Express Integración (discapacidad) Legajos Prestador…" at bounding box center [237, 110] width 474 height 220
click at [155, 114] on span "search Buscar Comprobante" at bounding box center [133, 113] width 68 height 6
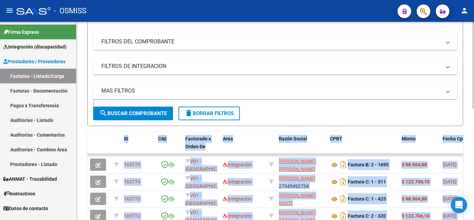
drag, startPoint x: 471, startPoint y: 97, endPoint x: 474, endPoint y: 156, distance: 59.1
click at [469, 156] on html "menu - OSMISS person Firma Express Integración (discapacidad) Legajos Prestador…" at bounding box center [237, 110] width 474 height 220
drag, startPoint x: 474, startPoint y: 156, endPoint x: 464, endPoint y: 77, distance: 79.4
click at [464, 77] on div "Video tutorial PRESTADORES -> Listado de CPBTs Emitidos por Prestadores / Prove…" at bounding box center [275, 144] width 398 height 447
click at [469, 114] on div at bounding box center [473, 110] width 2 height 87
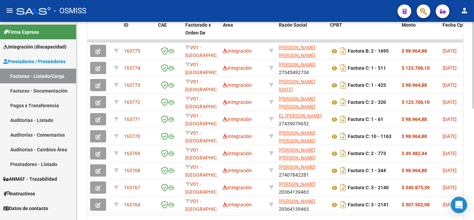
scroll to position [254, 0]
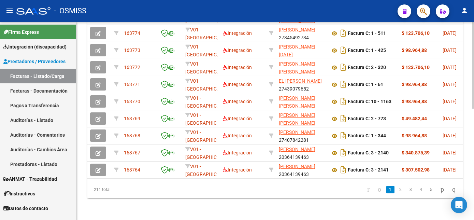
click at [469, 182] on html "menu - OSMISS person Firma Express Integración (discapacidad) Legajos Prestador…" at bounding box center [237, 110] width 474 height 220
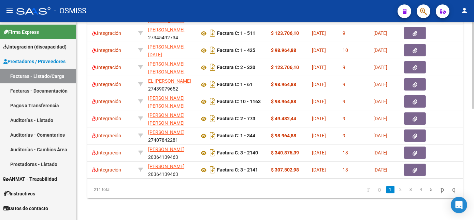
scroll to position [0, 142]
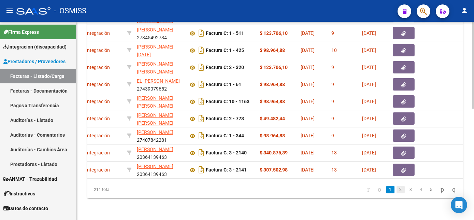
click at [397, 190] on link "2" at bounding box center [401, 190] width 8 height 8
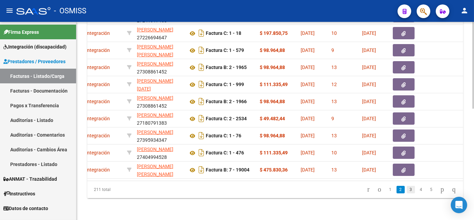
click at [407, 190] on link "3" at bounding box center [411, 190] width 8 height 8
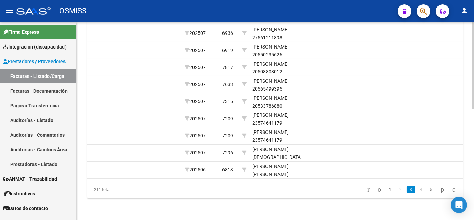
scroll to position [0, 872]
click at [417, 190] on link "4" at bounding box center [421, 190] width 8 height 8
click at [417, 188] on link "5" at bounding box center [421, 190] width 8 height 8
click at [417, 188] on link "6" at bounding box center [421, 190] width 8 height 8
click at [417, 188] on link "7" at bounding box center [421, 190] width 8 height 8
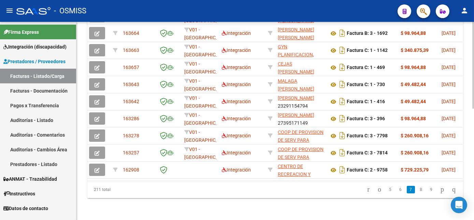
scroll to position [0, 0]
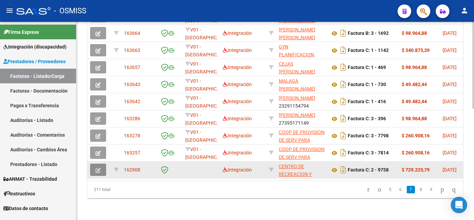
click at [97, 168] on icon "button" at bounding box center [98, 170] width 5 height 5
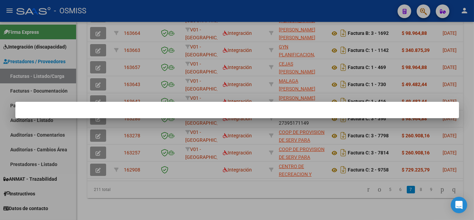
click at [166, 211] on div at bounding box center [237, 110] width 474 height 220
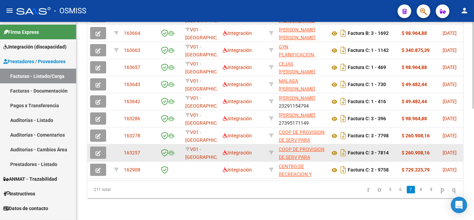
click at [99, 151] on icon "button" at bounding box center [98, 153] width 5 height 5
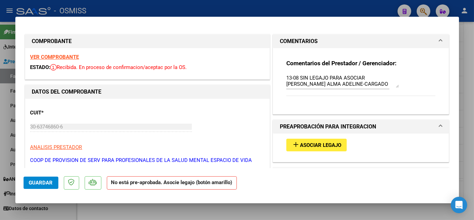
click at [140, 211] on div at bounding box center [237, 110] width 474 height 220
type input "$ 0,00"
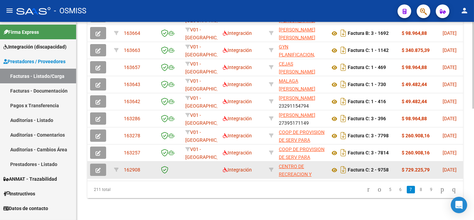
click at [96, 168] on icon "button" at bounding box center [98, 170] width 5 height 5
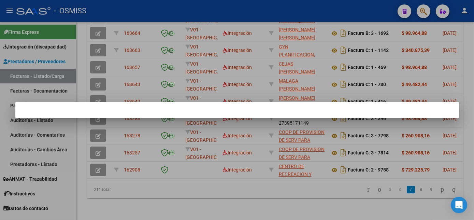
click at [121, 203] on div at bounding box center [237, 110] width 474 height 220
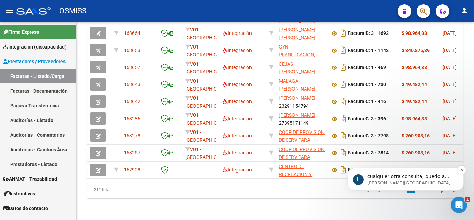
click at [382, 178] on p "cualquier otra consulta, quedo a disposición. Saludos!" at bounding box center [411, 176] width 88 height 7
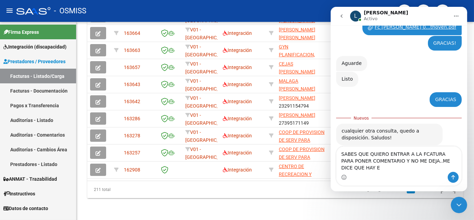
scroll to position [341, 0]
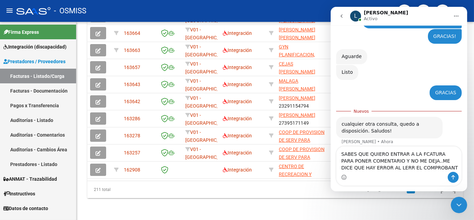
type textarea "SABES QUE QUIERO ENTRAR A LA FCATURA PARA PONER COMENTARIO Y NO ME DEJA..ME DIC…"
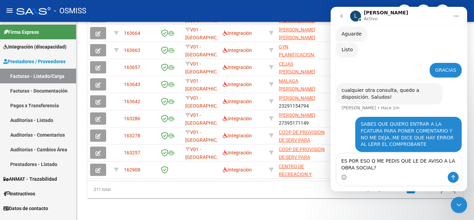
scroll to position [370, 0]
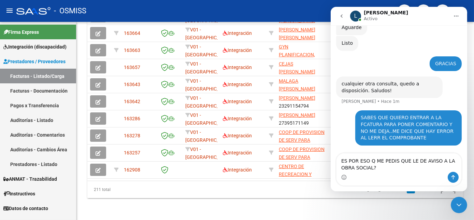
type textarea "ES POR ESO Q ME PEDIS QUE LE DE AVISO A LA OBRA SOCIAL?"
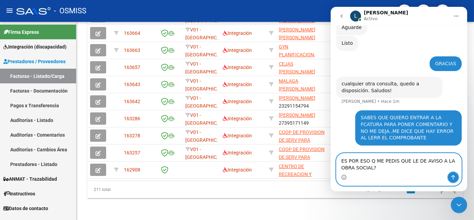
click at [457, 176] on button "Enviar un mensaje…" at bounding box center [453, 177] width 11 height 11
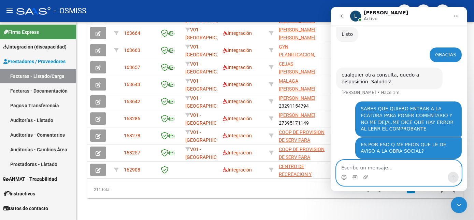
scroll to position [385, 0]
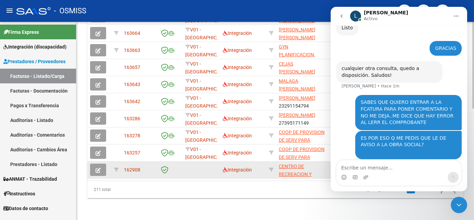
click at [100, 168] on icon "button" at bounding box center [98, 170] width 5 height 5
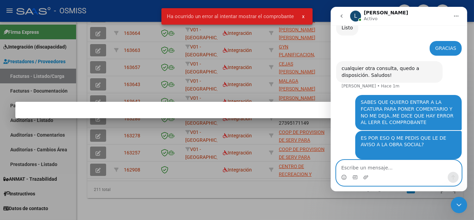
click at [358, 171] on textarea "Escribe un mensaje..." at bounding box center [398, 166] width 125 height 12
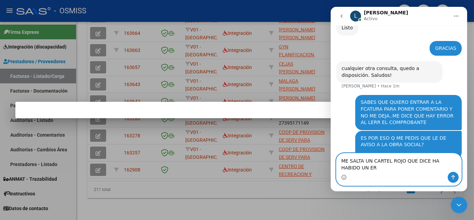
scroll to position [392, 0]
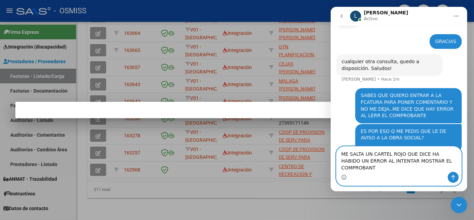
type textarea "ME SALTA UN CARTEL ROJO QUE DICE HA HABIDO UN ERROR AL INTENTAR MOSTRAR EL COMP…"
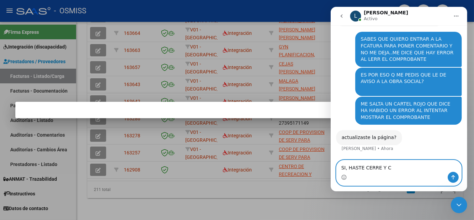
scroll to position [434, 0]
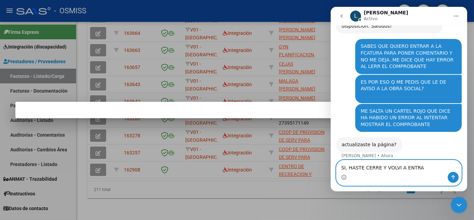
type textarea "SI, HASTE CERRE Y VOLVI A ENTRAR"
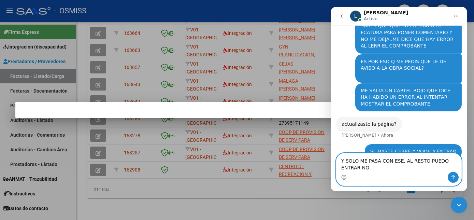
scroll to position [462, 0]
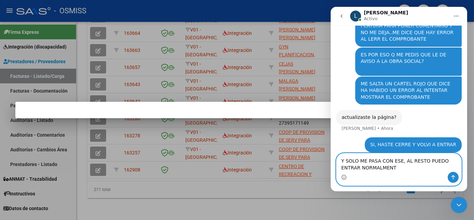
type textarea "Y SOLO ME PASA CON ESE, AL RESTO PUEDO ENTRAR NORMALMENTE"
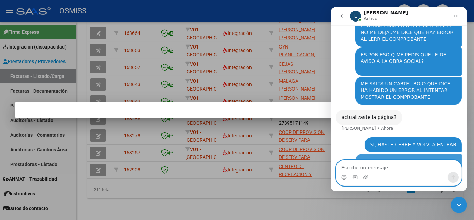
scroll to position [477, 0]
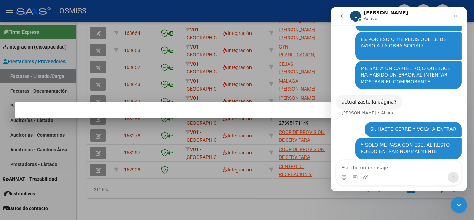
click at [255, 194] on div at bounding box center [237, 110] width 474 height 220
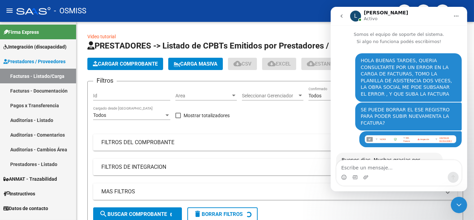
scroll to position [477, 0]
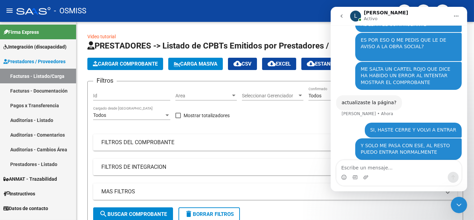
click at [460, 204] on icon "Cerrar Intercom Messenger" at bounding box center [459, 204] width 8 height 8
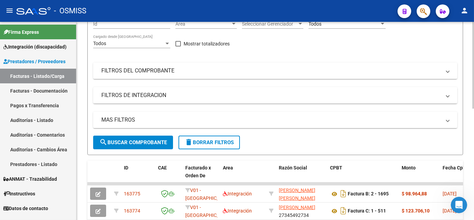
scroll to position [67, 0]
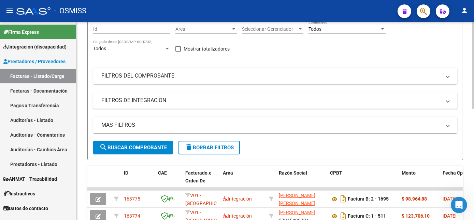
click at [464, 136] on div "Video tutorial PRESTADORES -> Listado de CPBTs Emitidos por Prestadores / Prove…" at bounding box center [275, 178] width 399 height 447
click at [304, 123] on mat-panel-title "MAS FILTROS" at bounding box center [271, 125] width 340 height 8
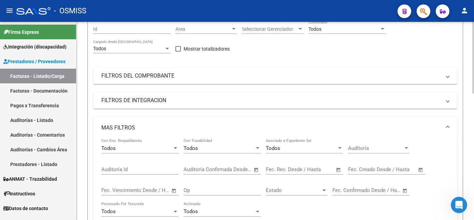
scroll to position [54, 0]
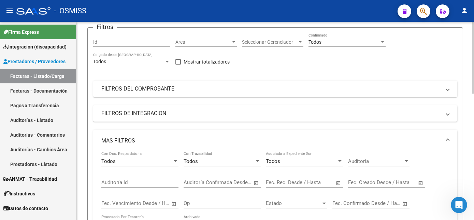
click at [406, 117] on mat-panel-title "FILTROS DE INTEGRACION" at bounding box center [271, 114] width 340 height 8
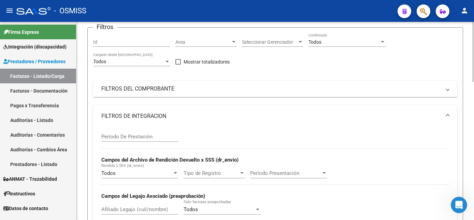
click at [151, 208] on input "Afiliado Legajo (cuil/nombre)" at bounding box center [139, 209] width 77 height 6
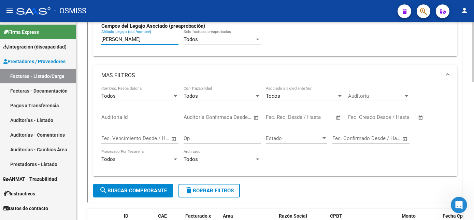
scroll to position [224, 0]
click at [474, 136] on html "menu - OSMISS person Firma Express Integración (discapacidad) Legajos Prestador…" at bounding box center [237, 110] width 474 height 220
type input "[PERSON_NAME]"
click at [152, 192] on span "search Buscar Comprobante" at bounding box center [133, 190] width 68 height 6
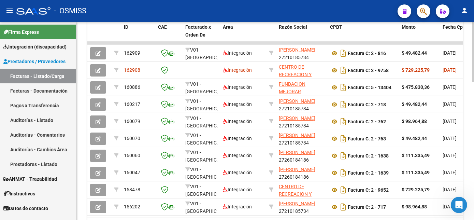
scroll to position [414, 0]
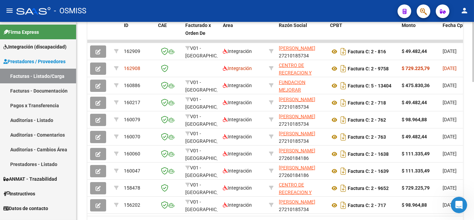
click at [474, 159] on html "menu - OSMISS person Firma Express Integración (discapacidad) Legajos Prestador…" at bounding box center [237, 110] width 474 height 220
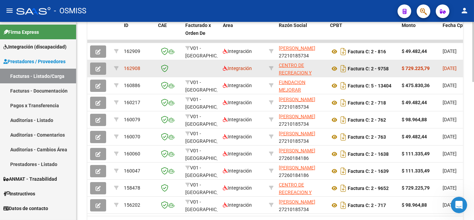
click at [97, 69] on icon "button" at bounding box center [98, 68] width 5 height 5
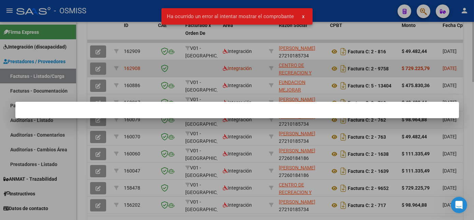
click at [97, 69] on div at bounding box center [237, 110] width 474 height 220
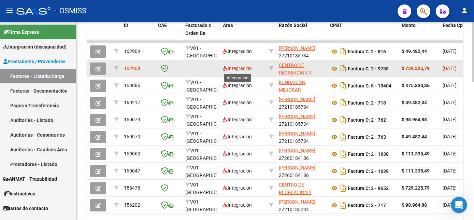
click at [242, 70] on span "Integración" at bounding box center [237, 68] width 29 height 5
click at [336, 67] on icon at bounding box center [334, 69] width 9 height 8
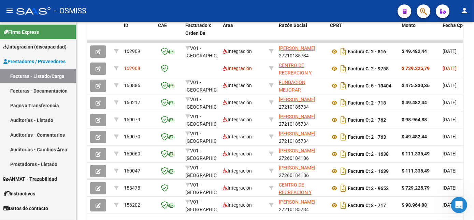
click at [460, 203] on icon "Abrir Intercom Messenger" at bounding box center [458, 204] width 11 height 11
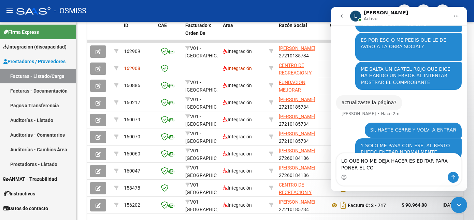
scroll to position [484, 0]
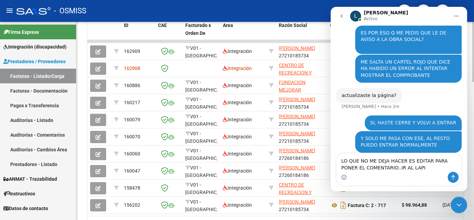
type textarea "LO QUE NO ME DEJA HACER ES EDITAR PARA PONER EL COMENTARIO..IR AL LAPIZ"
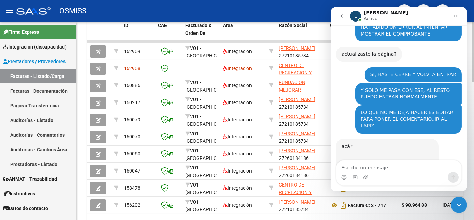
scroll to position [544, 0]
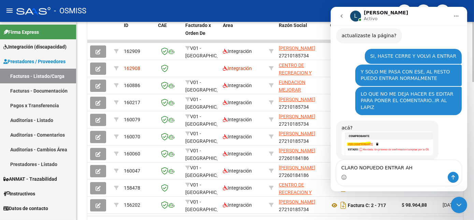
type textarea "CLARO NOPUEDO ENTRAR AHI"
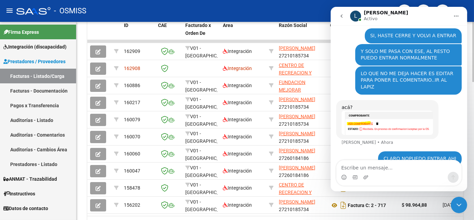
scroll to position [591, 0]
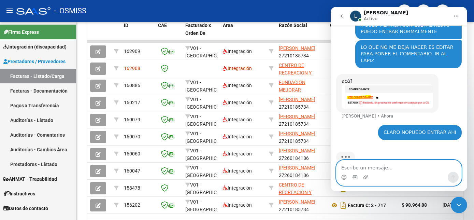
click at [374, 168] on textarea "Escribe un mensaje..." at bounding box center [398, 166] width 125 height 12
paste textarea "Escribe un mensaje..."
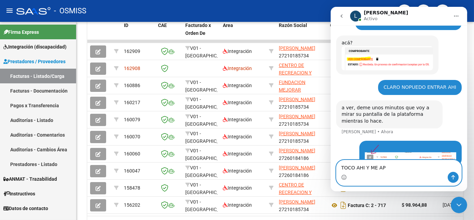
scroll to position [655, 0]
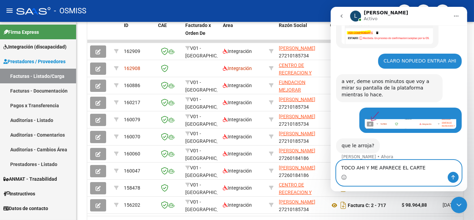
type textarea "TOCO AHI Y ME APARECE EL CARTEL"
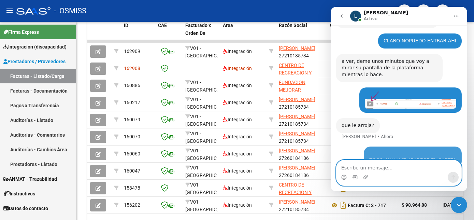
scroll to position [695, 0]
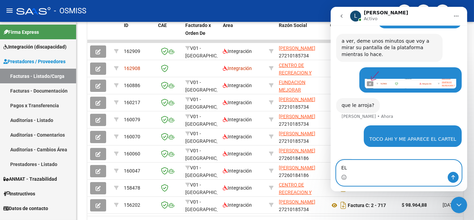
type textarea "E"
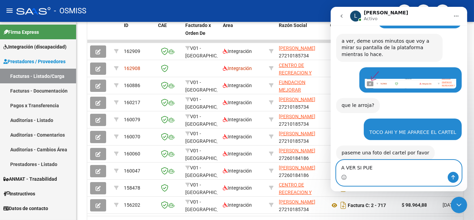
scroll to position [716, 0]
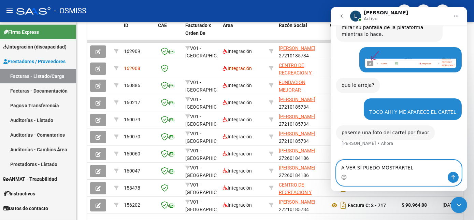
type textarea "A VER SI PUEDO MOSTRARTELO"
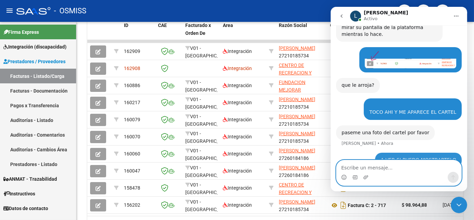
scroll to position [736, 0]
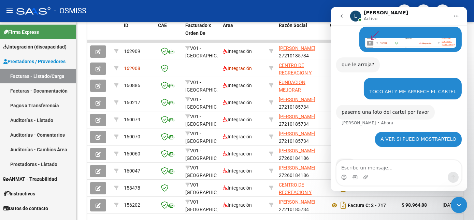
click at [96, 66] on icon "button" at bounding box center [98, 68] width 5 height 5
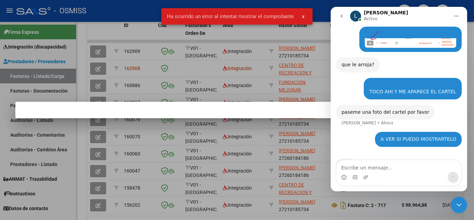
scroll to position [710, 0]
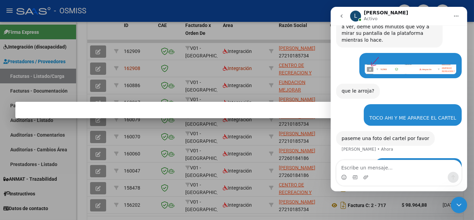
click at [249, 214] on div at bounding box center [237, 110] width 474 height 220
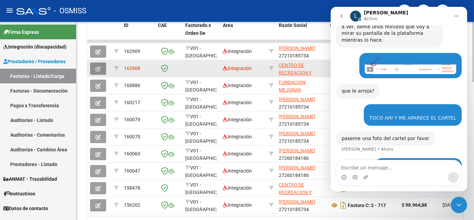
click at [97, 68] on icon "button" at bounding box center [98, 68] width 5 height 5
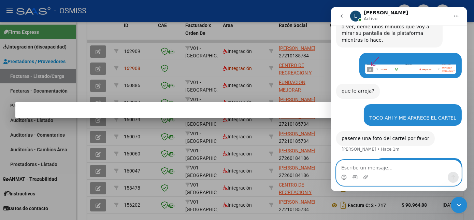
click at [382, 171] on textarea "Escribe un mensaje..." at bounding box center [398, 166] width 125 height 12
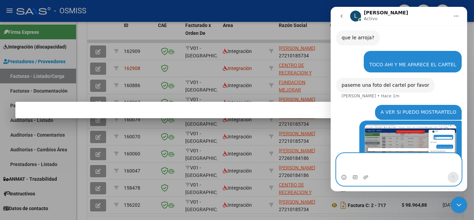
scroll to position [770, 0]
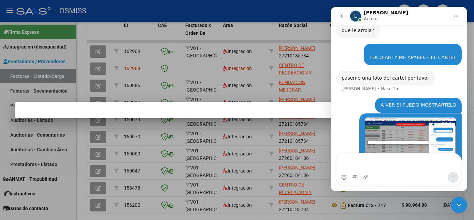
click at [338, 138] on div "[PERSON_NAME] • [GEOGRAPHIC_DATA]" at bounding box center [399, 143] width 126 height 61
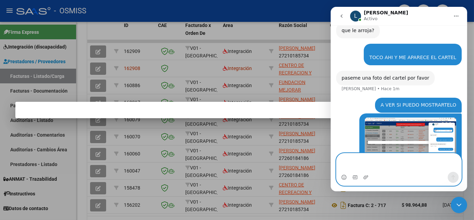
click at [345, 166] on textarea "Escribe un mensaje..." at bounding box center [398, 162] width 125 height 18
click at [343, 161] on textarea "Escribe un mensaje..." at bounding box center [398, 162] width 125 height 18
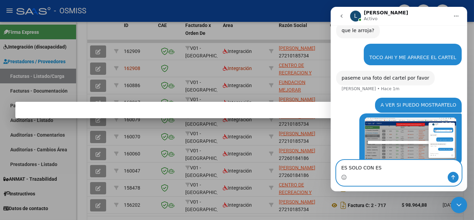
type textarea "ES SOLO CON ESE"
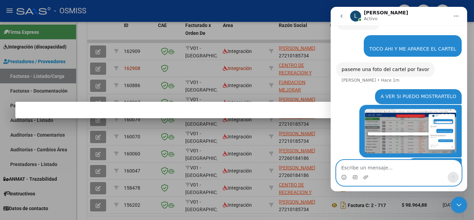
scroll to position [785, 0]
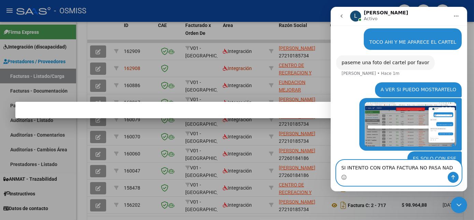
type textarea "SI INTENTO CON OTRA FACTURA NO PASA NADA"
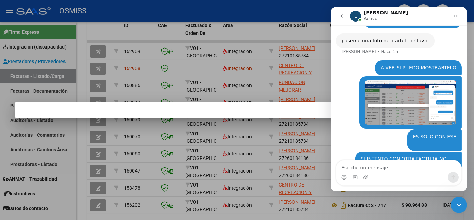
click at [157, 136] on div at bounding box center [237, 110] width 474 height 220
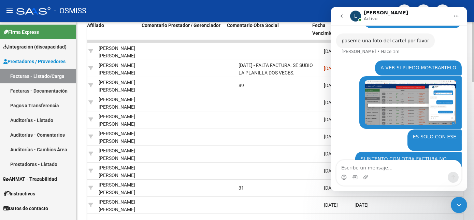
scroll to position [0, 1036]
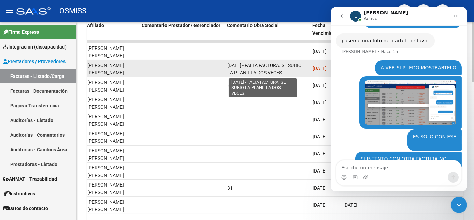
click at [268, 71] on span "[DATE] - FALTA FACTURA. SE SUBIO LA PLANILLA DOS VECES." at bounding box center [264, 68] width 74 height 13
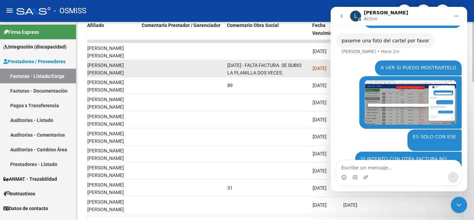
click at [268, 71] on span "[DATE] - FALTA FACTURA. SE SUBIO LA PLANILLA DOS VECES." at bounding box center [264, 68] width 74 height 13
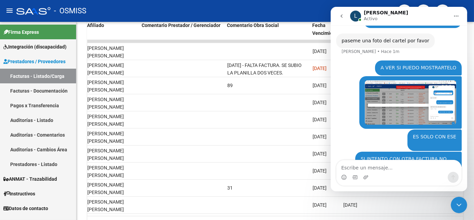
click at [386, 100] on img "Belén dice…" at bounding box center [410, 102] width 91 height 44
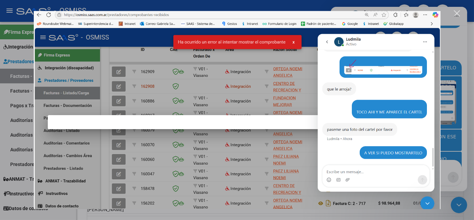
click at [252, 141] on img "Cerrar" at bounding box center [236, 110] width 407 height 198
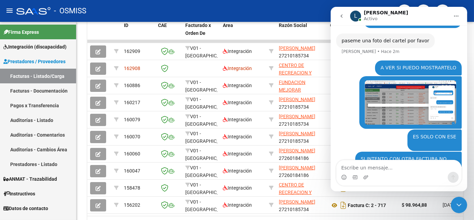
click at [458, 205] on icon "Cerrar Intercom Messenger" at bounding box center [458, 204] width 5 height 3
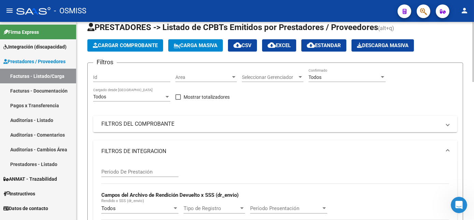
click at [305, 159] on mat-expansion-panel-header "FILTROS DE INTEGRACION" at bounding box center [275, 151] width 364 height 22
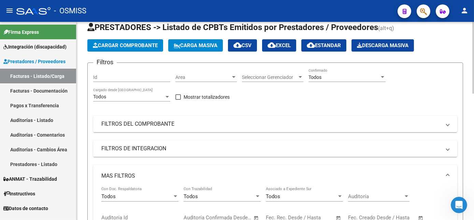
click at [146, 44] on span "Cargar Comprobante" at bounding box center [125, 45] width 65 height 6
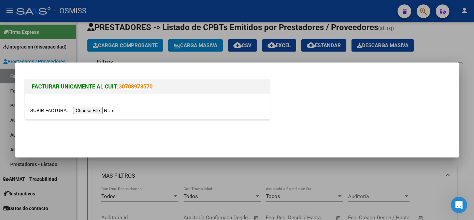
click at [95, 107] on input "file" at bounding box center [73, 110] width 86 height 7
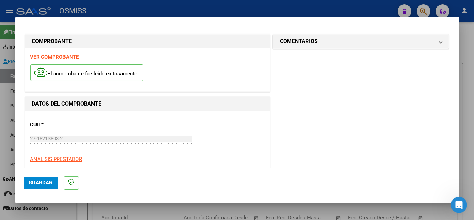
scroll to position [107, 0]
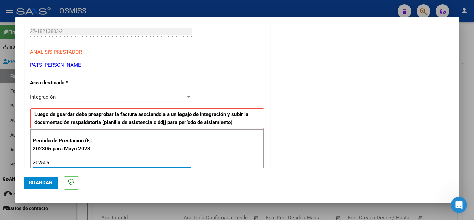
type input "202506"
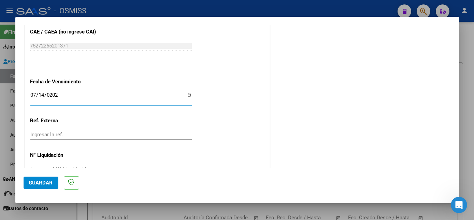
type input "[DATE]"
click at [54, 186] on button "Guardar" at bounding box center [41, 182] width 35 height 12
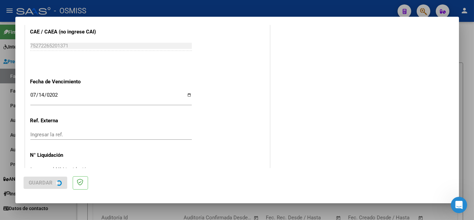
scroll to position [0, 0]
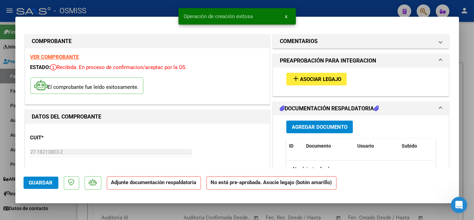
click at [317, 79] on span "Asociar Legajo" at bounding box center [320, 79] width 41 height 6
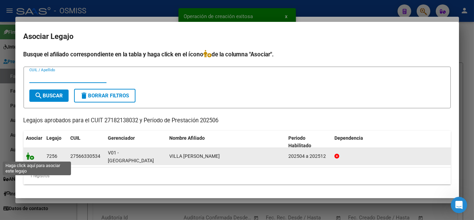
click at [32, 155] on icon at bounding box center [30, 156] width 8 height 8
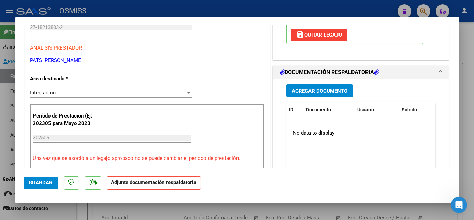
scroll to position [133, 0]
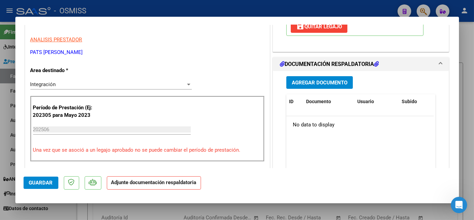
click at [339, 82] on span "Agregar Documento" at bounding box center [320, 83] width 56 height 6
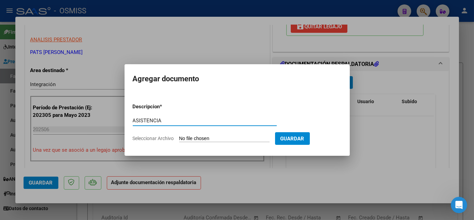
type input "ASISTENCIA"
click at [202, 136] on input "Seleccionar Archivo" at bounding box center [224, 139] width 90 height 6
type input "C:\fakepath\ASISTENCIA.pdf"
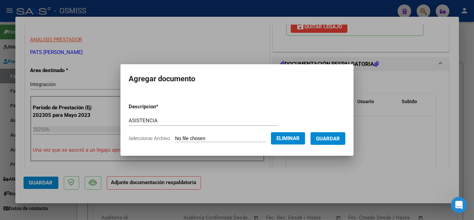
click at [339, 142] on button "Guardar" at bounding box center [328, 138] width 35 height 13
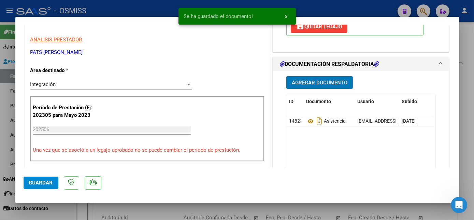
click at [314, 85] on span "Agregar Documento" at bounding box center [320, 83] width 56 height 6
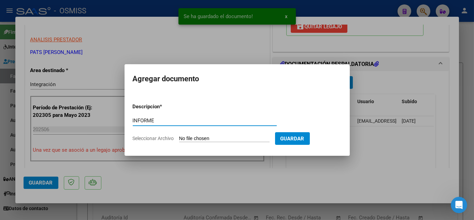
type input "INFORME"
click at [260, 141] on input "Seleccionar Archivo" at bounding box center [224, 139] width 90 height 6
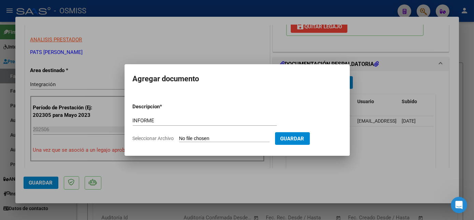
type input "C:\fakepath\INF.pdf"
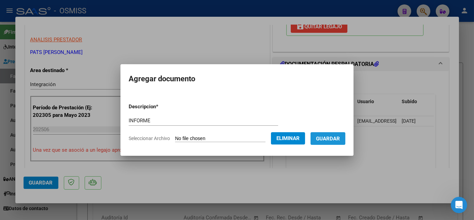
click at [335, 141] on span "Guardar" at bounding box center [328, 139] width 24 height 6
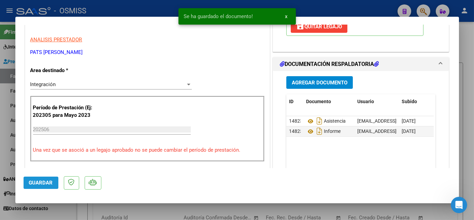
click at [48, 182] on span "Guardar" at bounding box center [41, 183] width 24 height 6
